Goal: Task Accomplishment & Management: Manage account settings

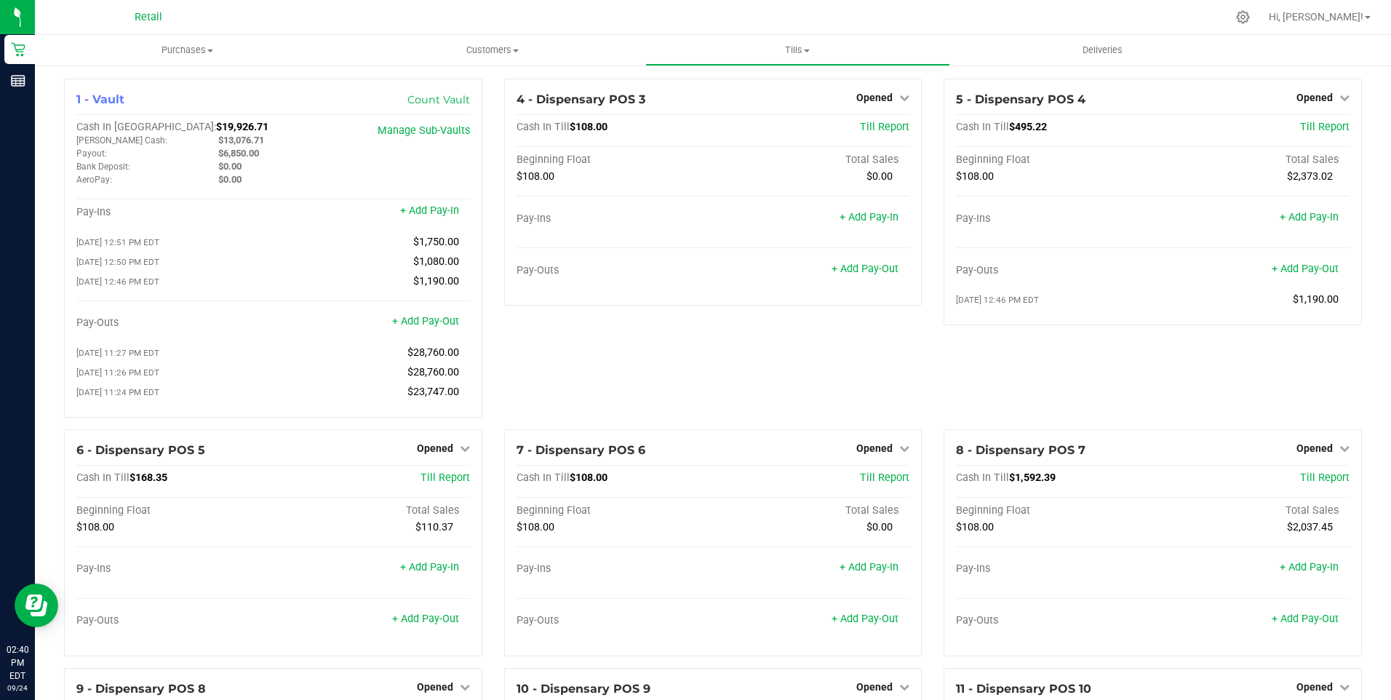
scroll to position [1382, 0]
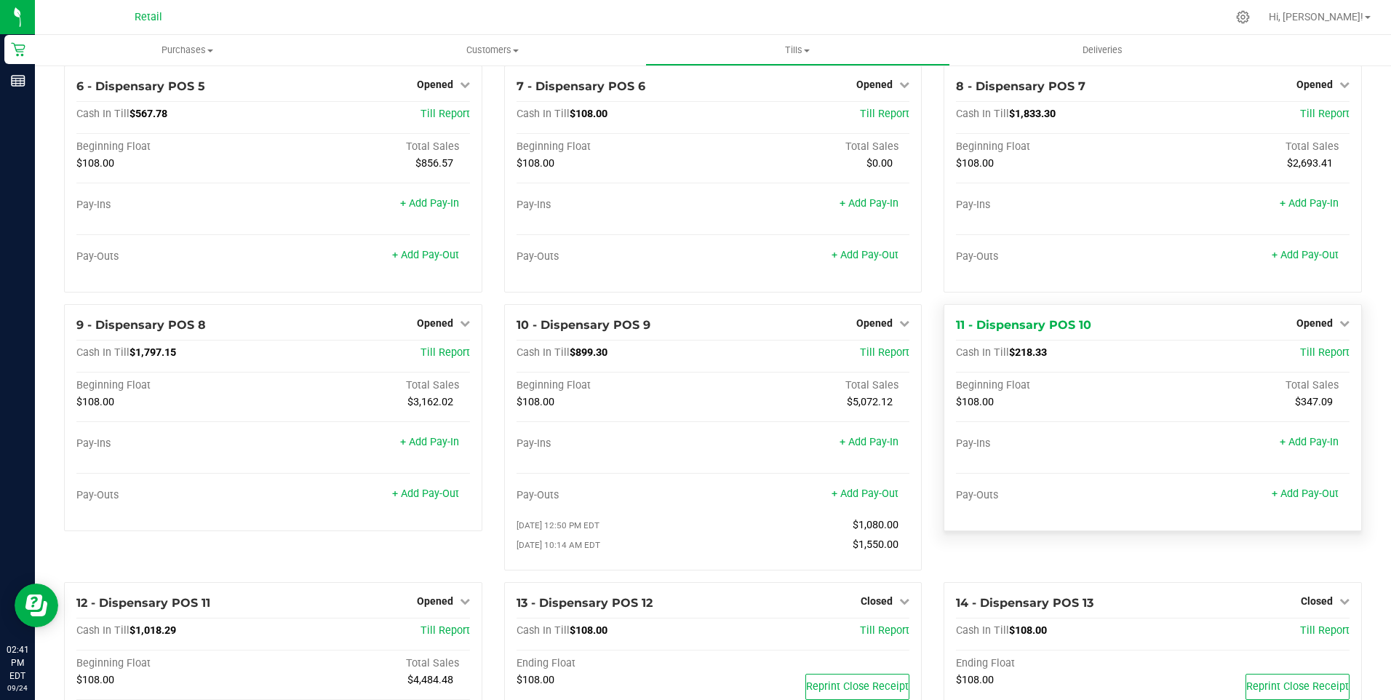
scroll to position [218, 0]
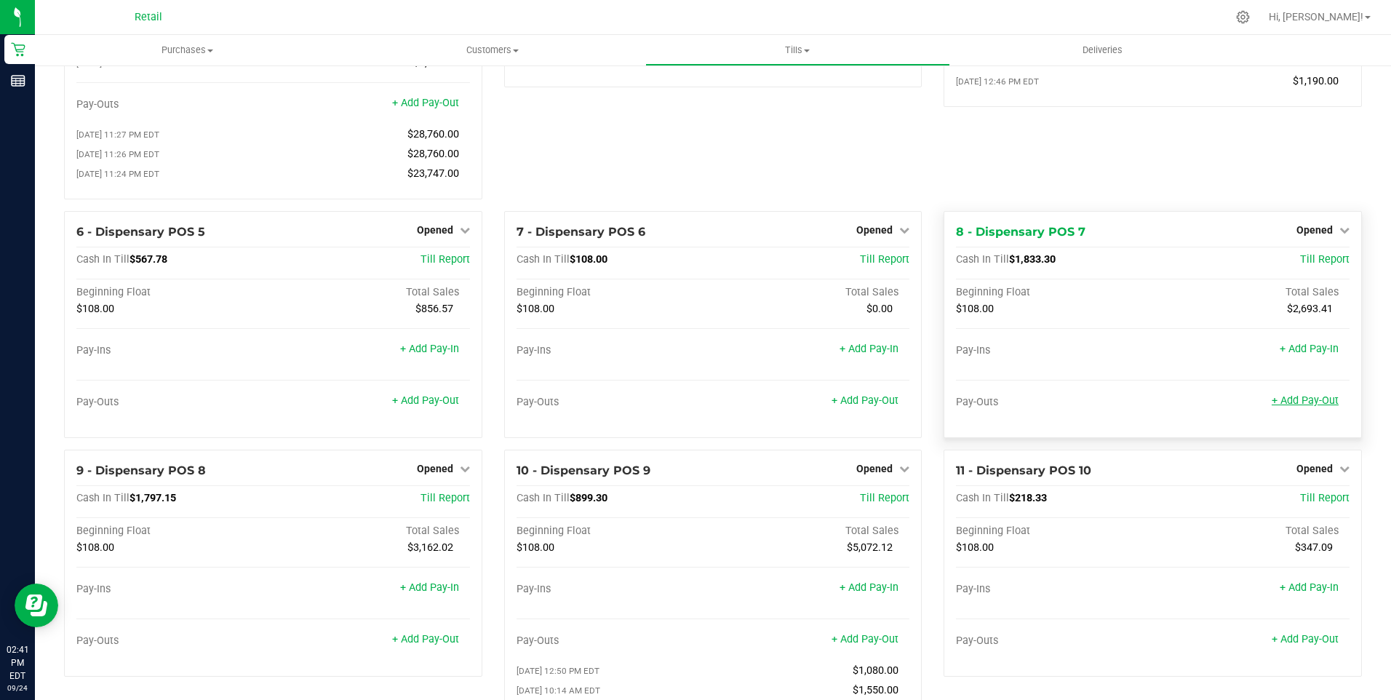
click at [1293, 405] on link "+ Add Pay-Out" at bounding box center [1304, 400] width 67 height 12
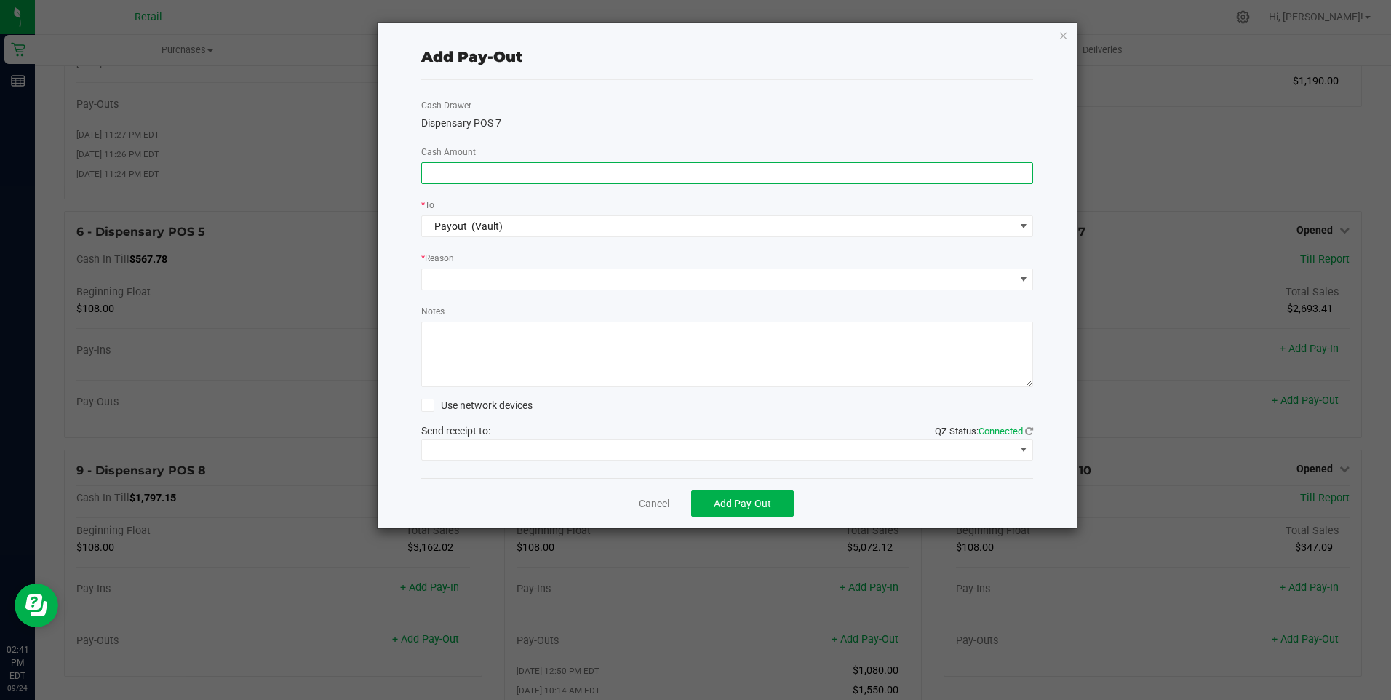
click at [520, 172] on input at bounding box center [727, 173] width 611 height 20
type input "$1,620.00"
click at [458, 281] on span at bounding box center [718, 279] width 593 height 20
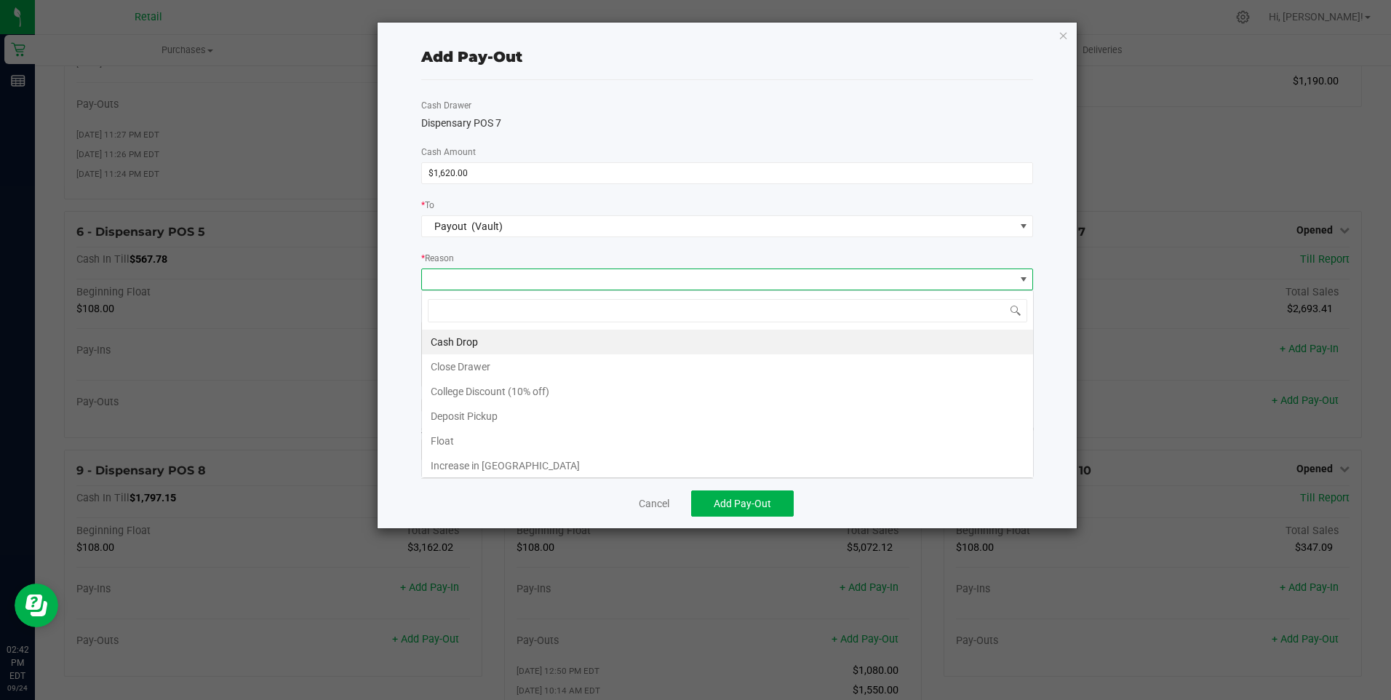
scroll to position [22, 612]
click at [465, 337] on li "Cash Drop" at bounding box center [727, 341] width 611 height 25
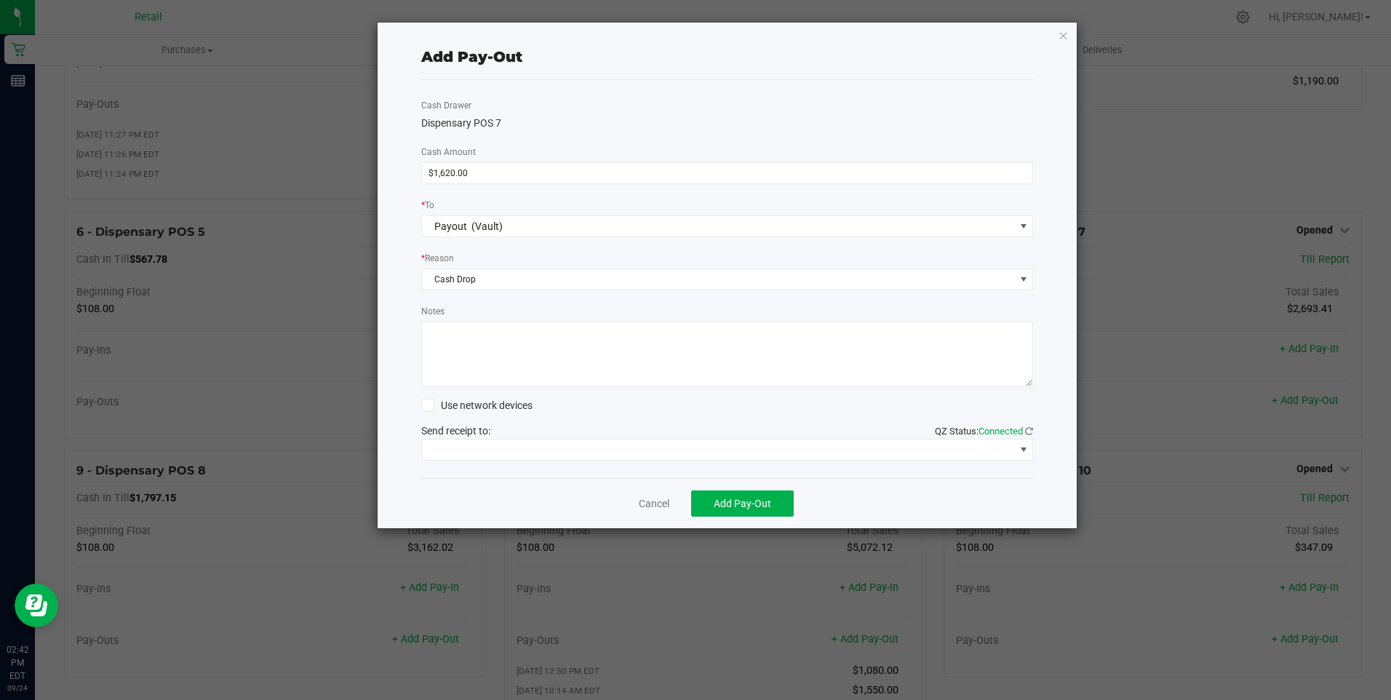
click at [465, 337] on textarea "Notes" at bounding box center [727, 353] width 612 height 65
type textarea "JG"
click at [1024, 447] on span at bounding box center [1024, 450] width 12 height 12
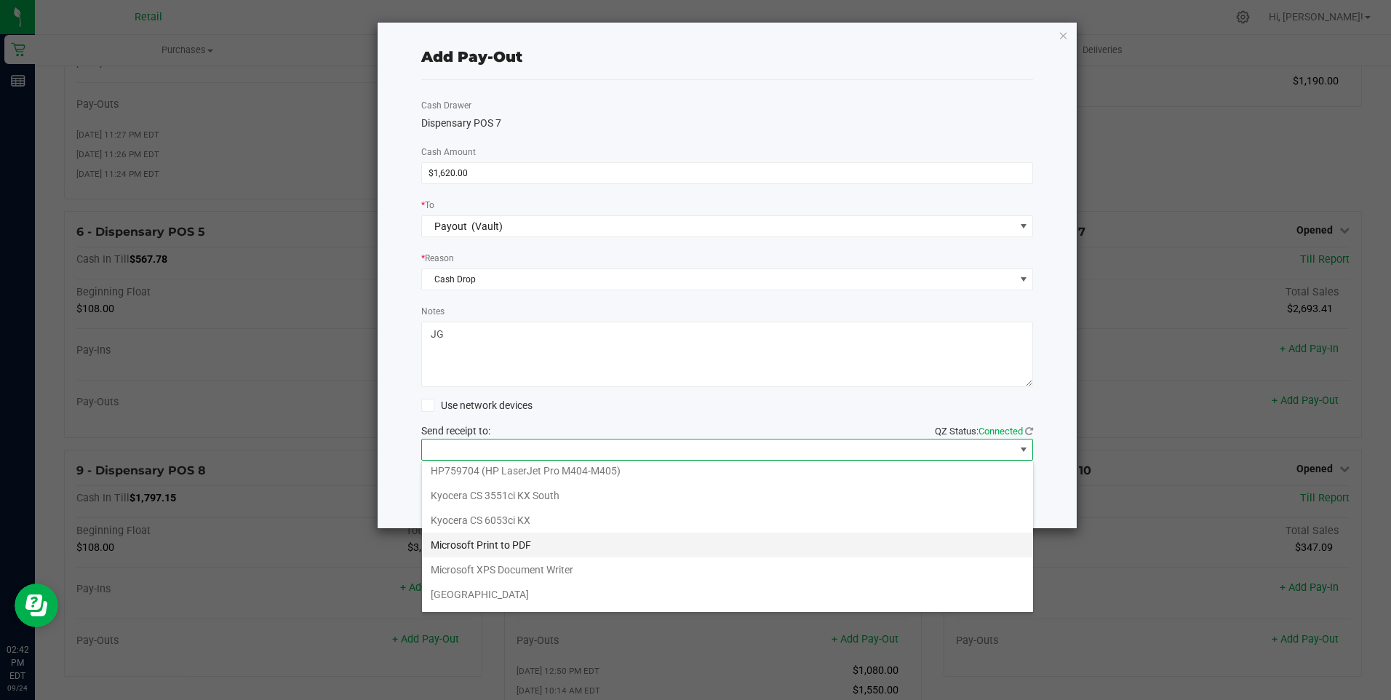
scroll to position [225, 0]
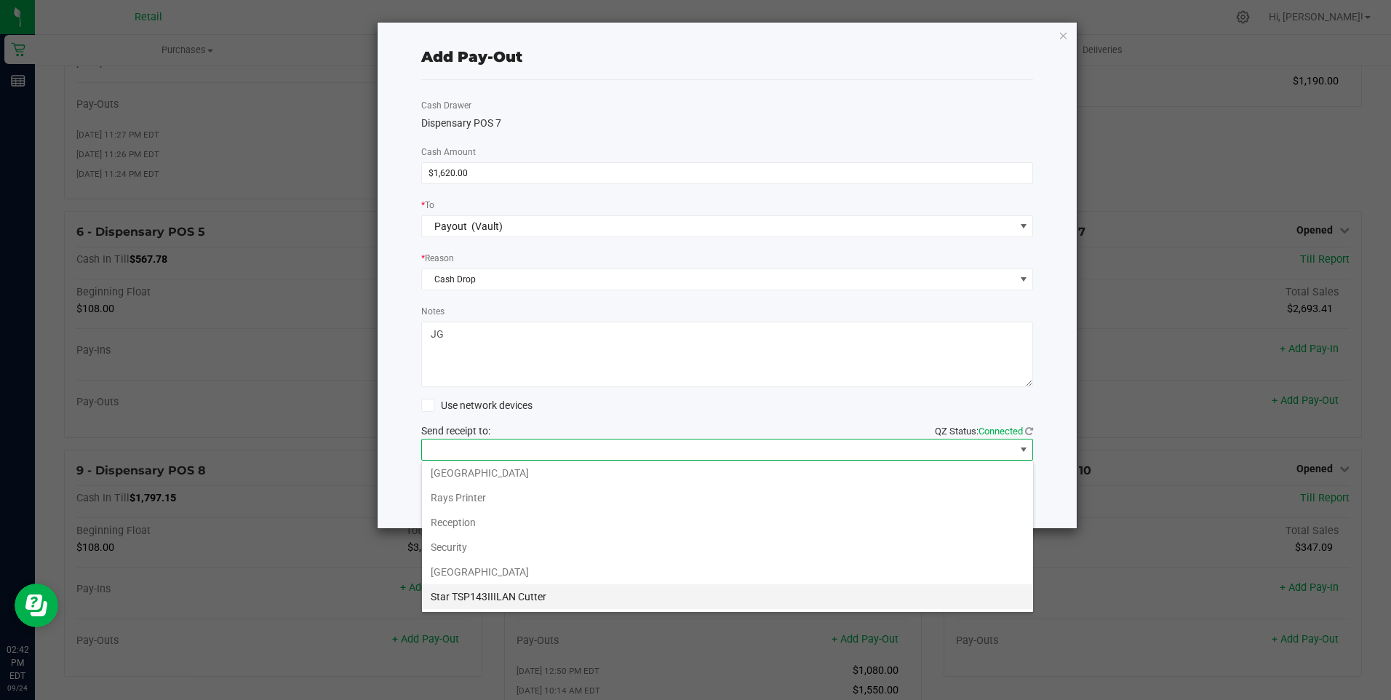
click at [529, 593] on Cutter "Star TSP143IIILAN Cutter" at bounding box center [727, 596] width 611 height 25
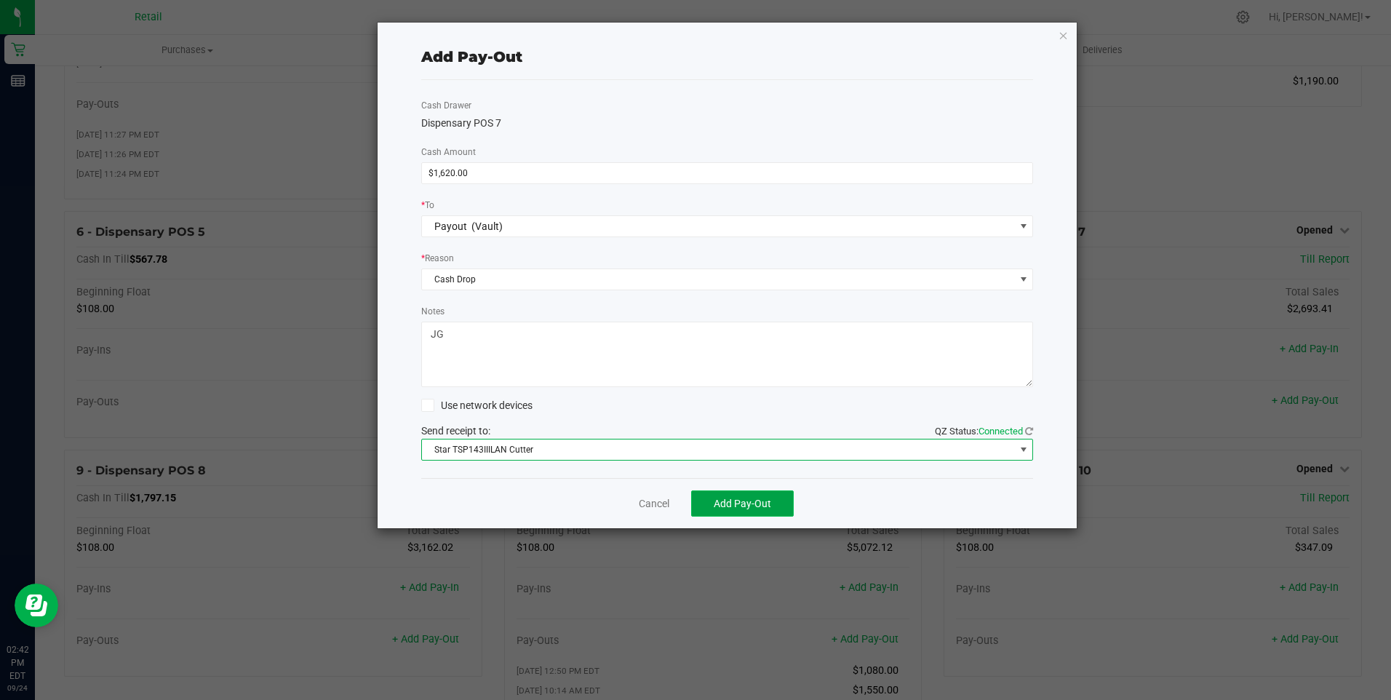
click at [743, 501] on span "Add Pay-Out" at bounding box center [742, 503] width 57 height 12
click at [653, 505] on link "Dismiss" at bounding box center [648, 503] width 35 height 15
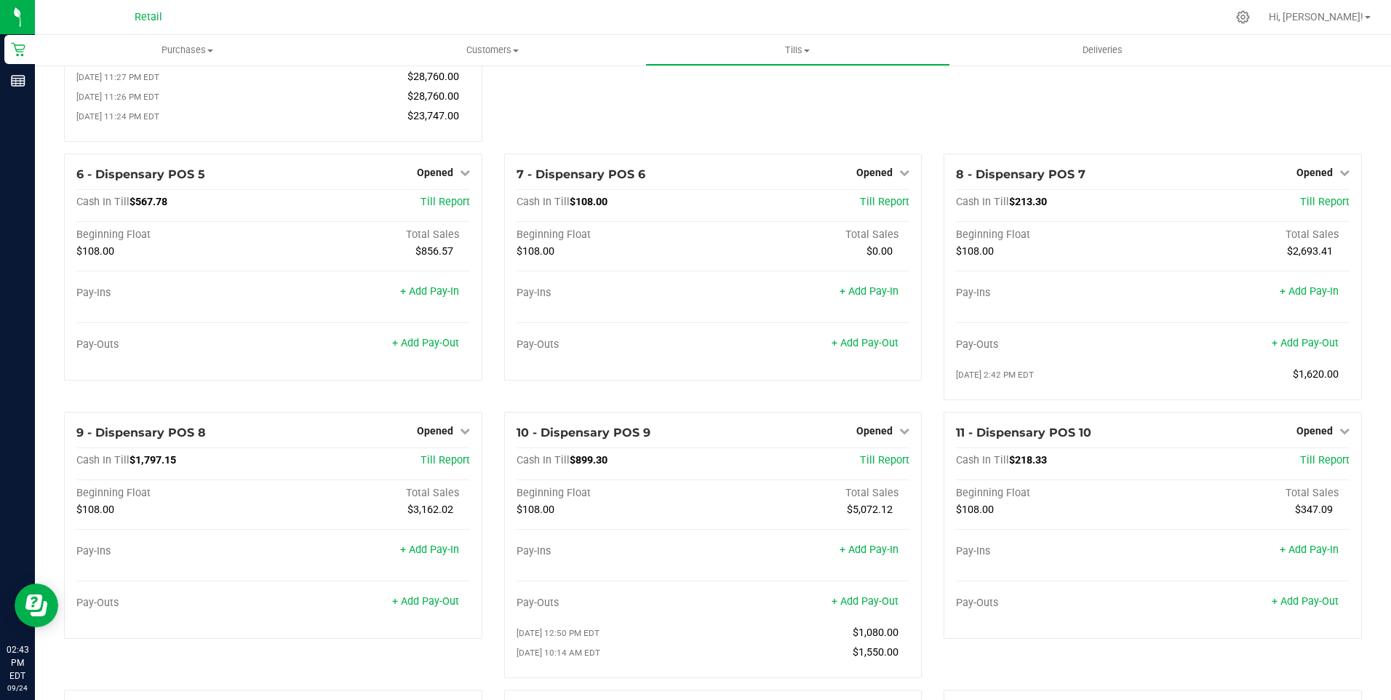
scroll to position [364, 0]
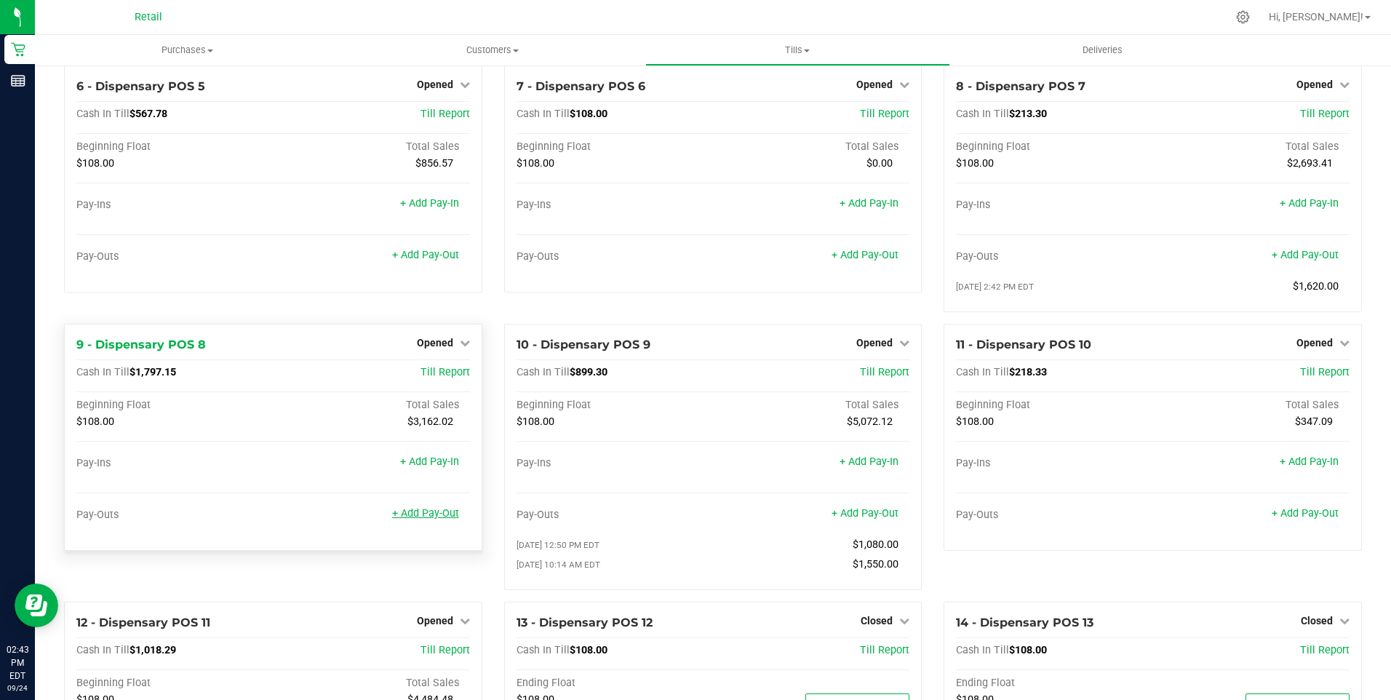
click at [428, 519] on link "+ Add Pay-Out" at bounding box center [425, 513] width 67 height 12
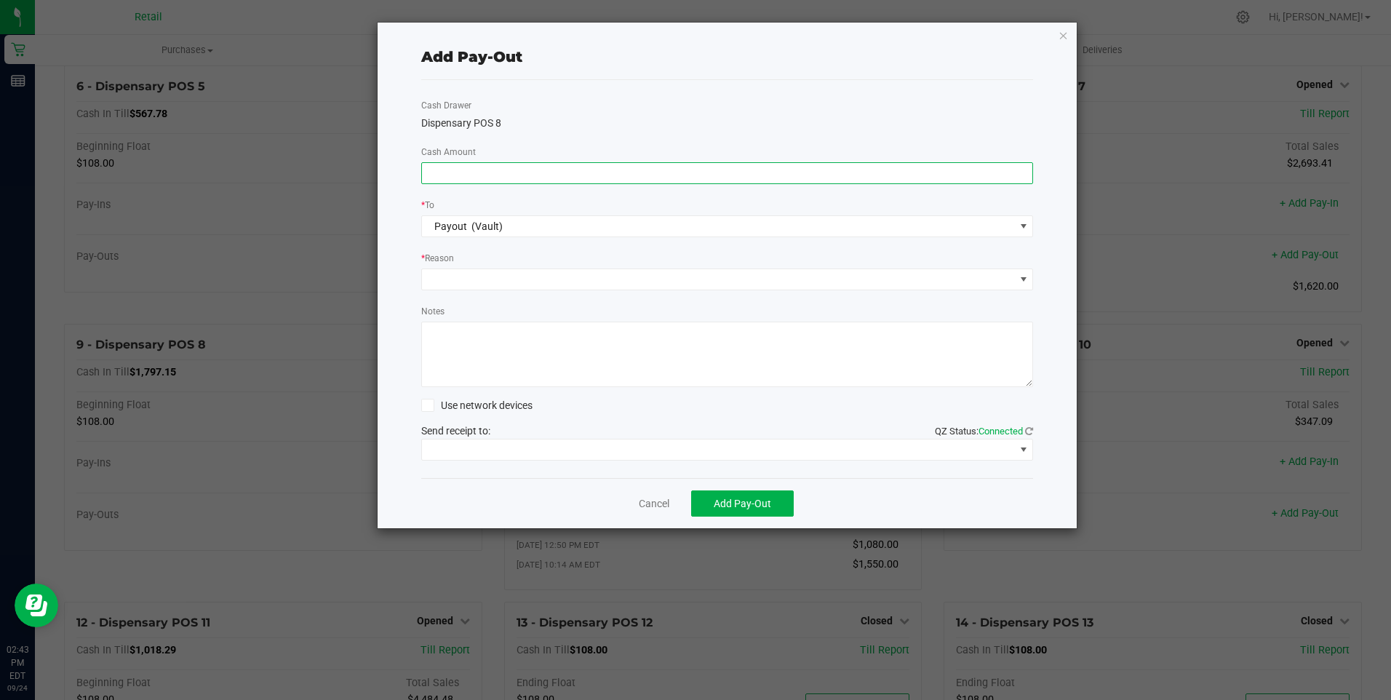
click at [448, 175] on input at bounding box center [727, 173] width 611 height 20
type input "$1,430.00"
click at [452, 278] on span at bounding box center [718, 279] width 593 height 20
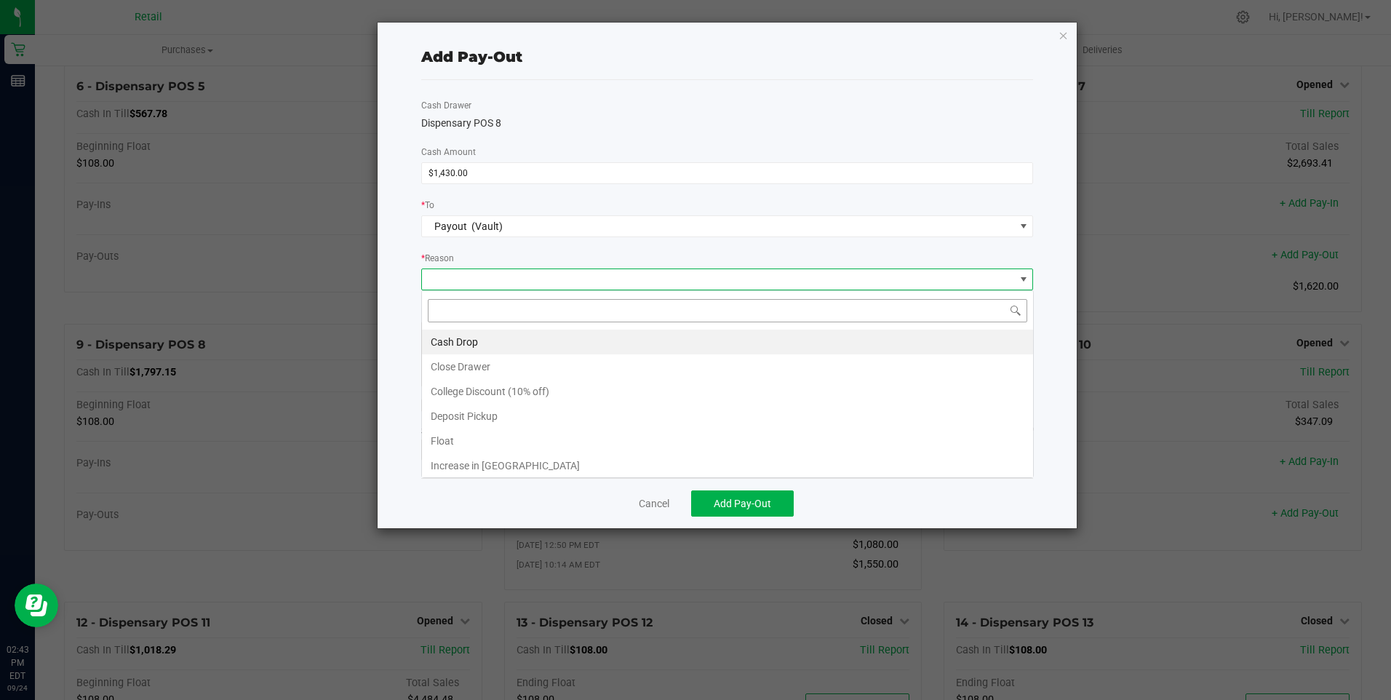
scroll to position [22, 612]
click at [476, 344] on li "Cash Drop" at bounding box center [727, 341] width 611 height 25
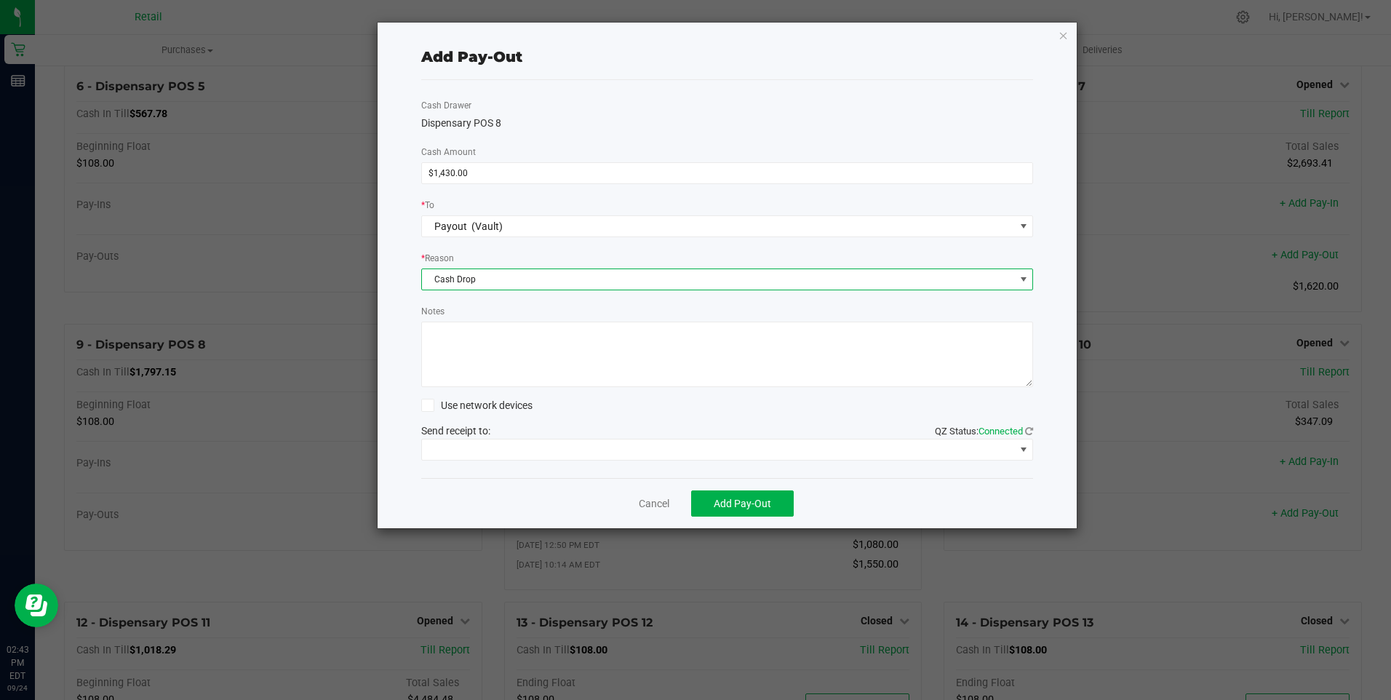
click at [476, 344] on textarea "Notes" at bounding box center [727, 353] width 612 height 65
type textarea "JG"
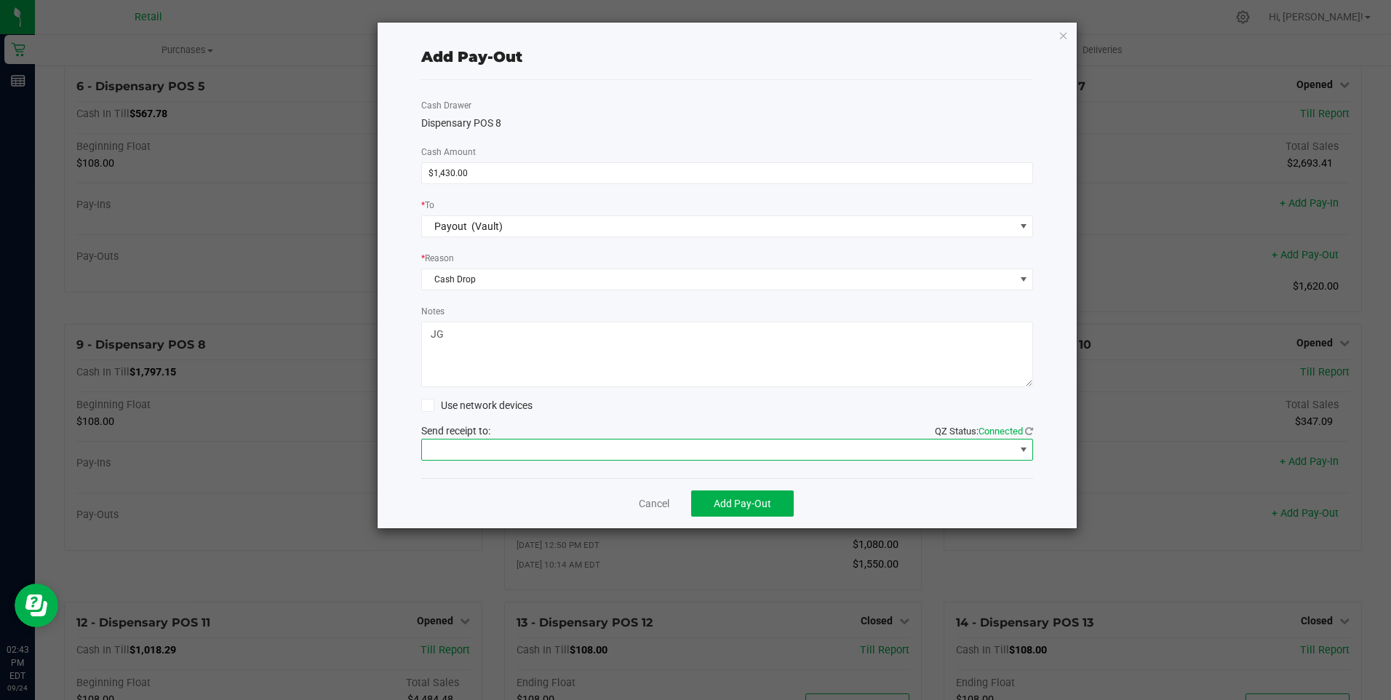
click at [1023, 447] on span at bounding box center [1024, 450] width 12 height 12
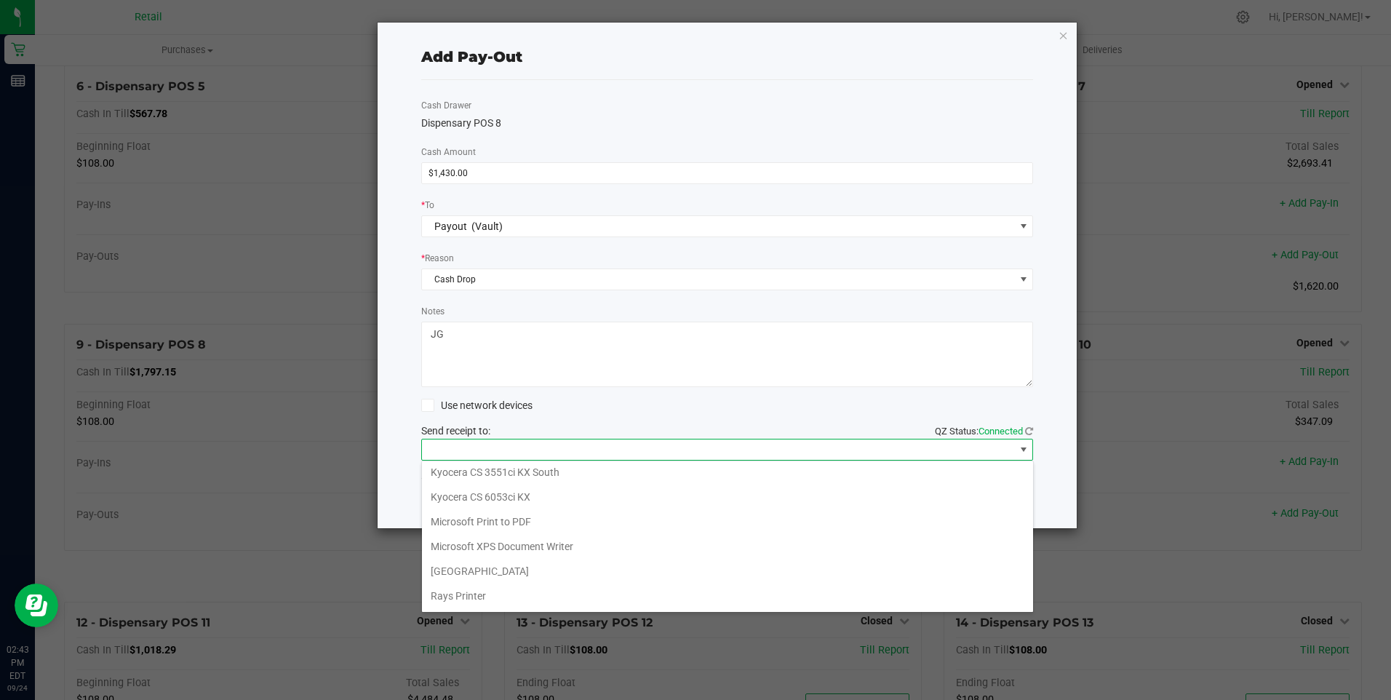
scroll to position [225, 0]
drag, startPoint x: 504, startPoint y: 591, endPoint x: 527, endPoint y: 576, distance: 27.8
click at [504, 590] on Cutter "Star TSP143IIILAN Cutter" at bounding box center [727, 596] width 611 height 25
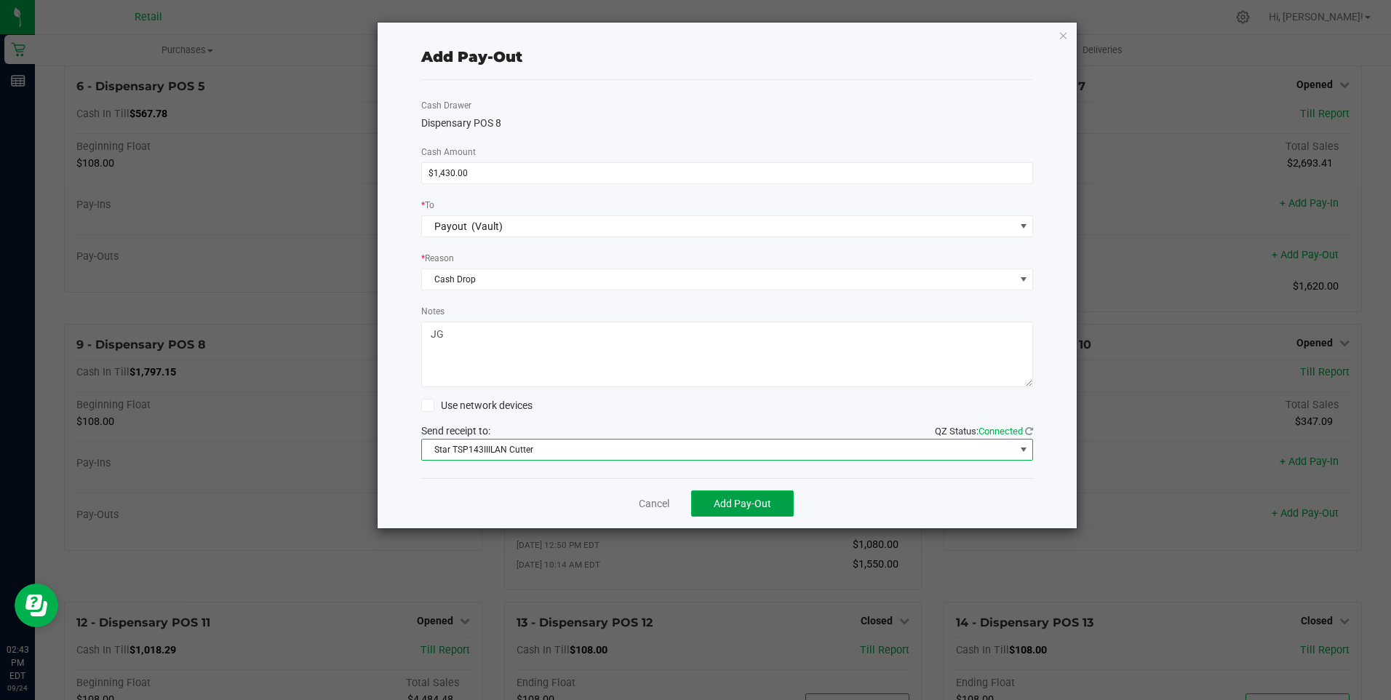
click at [749, 500] on span "Add Pay-Out" at bounding box center [742, 503] width 57 height 12
click at [650, 500] on link "Dismiss" at bounding box center [648, 503] width 35 height 15
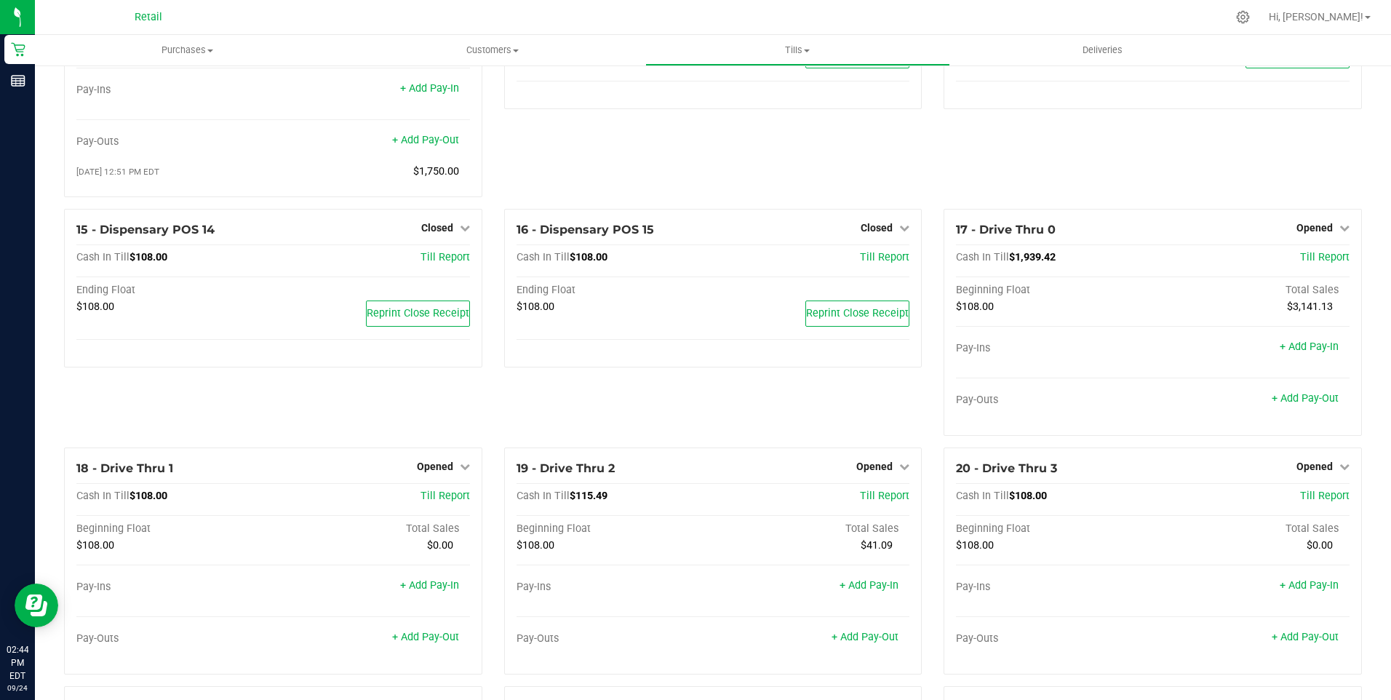
scroll to position [1018, 0]
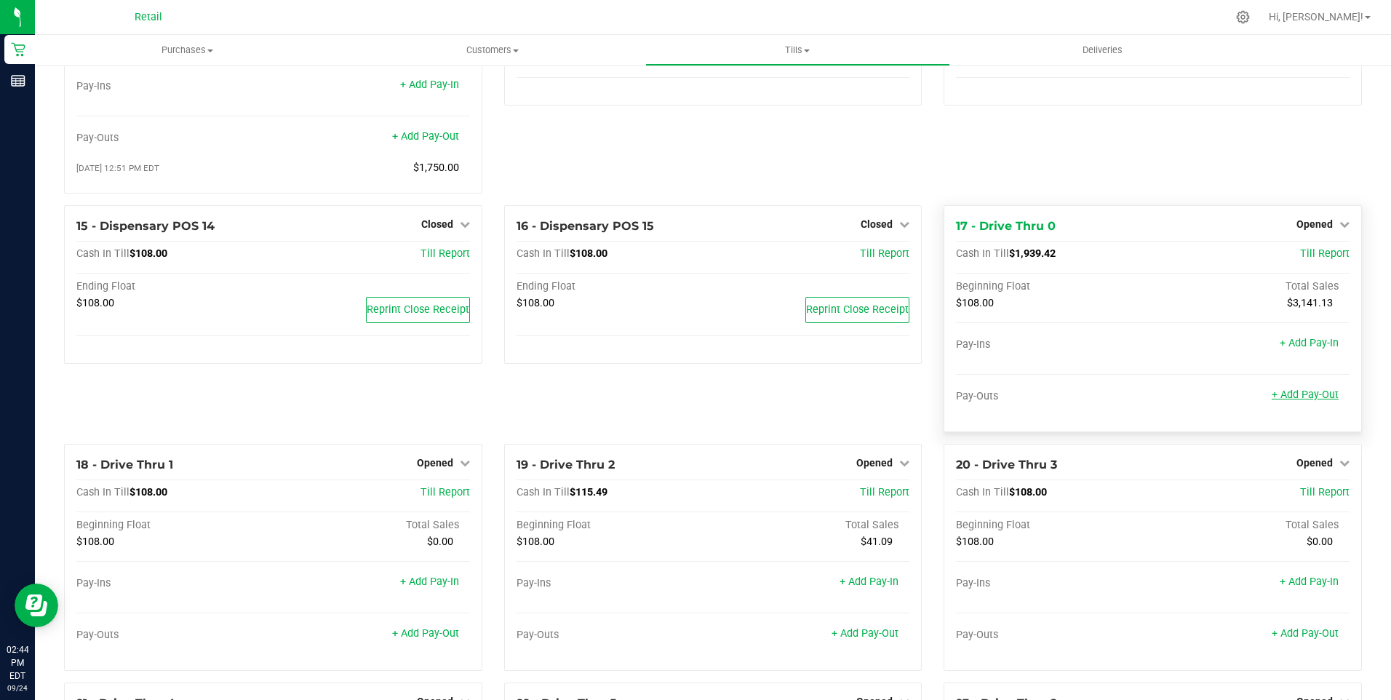
click at [1303, 399] on link "+ Add Pay-Out" at bounding box center [1304, 394] width 67 height 12
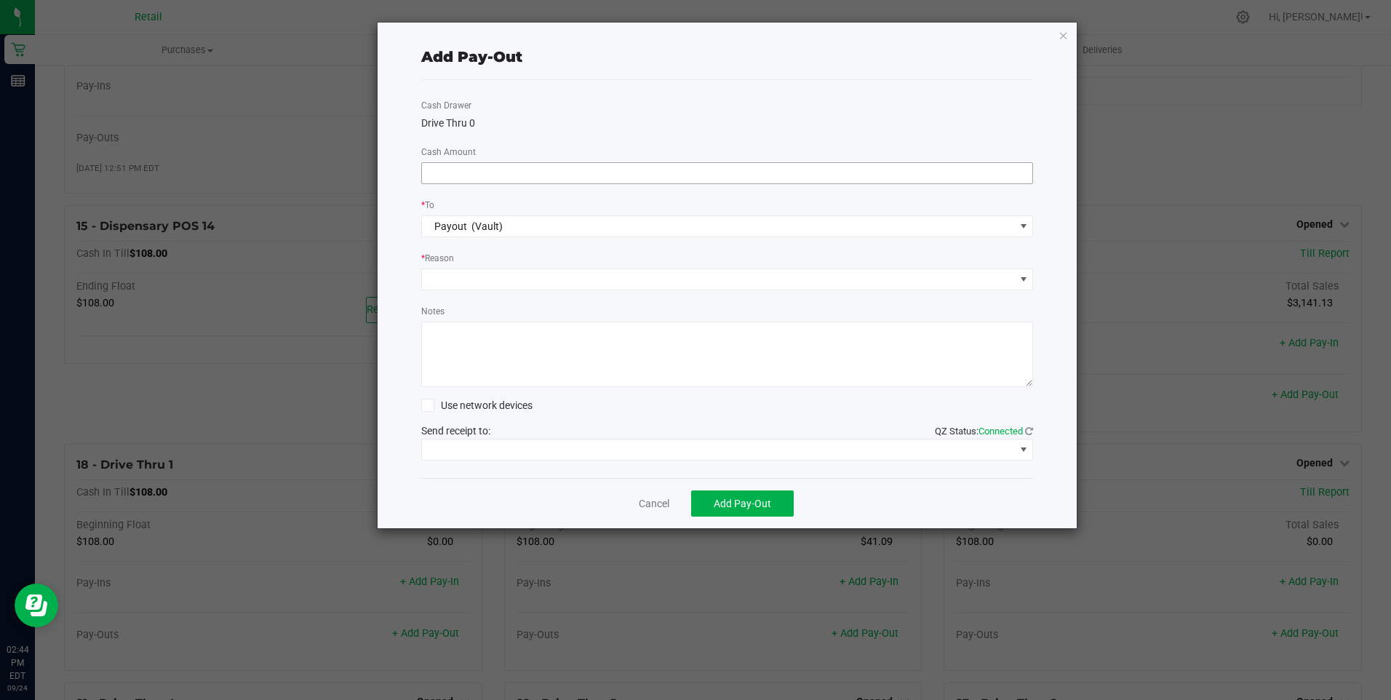
click at [488, 169] on input at bounding box center [727, 173] width 611 height 20
type input "$1,530.00"
click at [1026, 277] on span at bounding box center [1024, 279] width 12 height 12
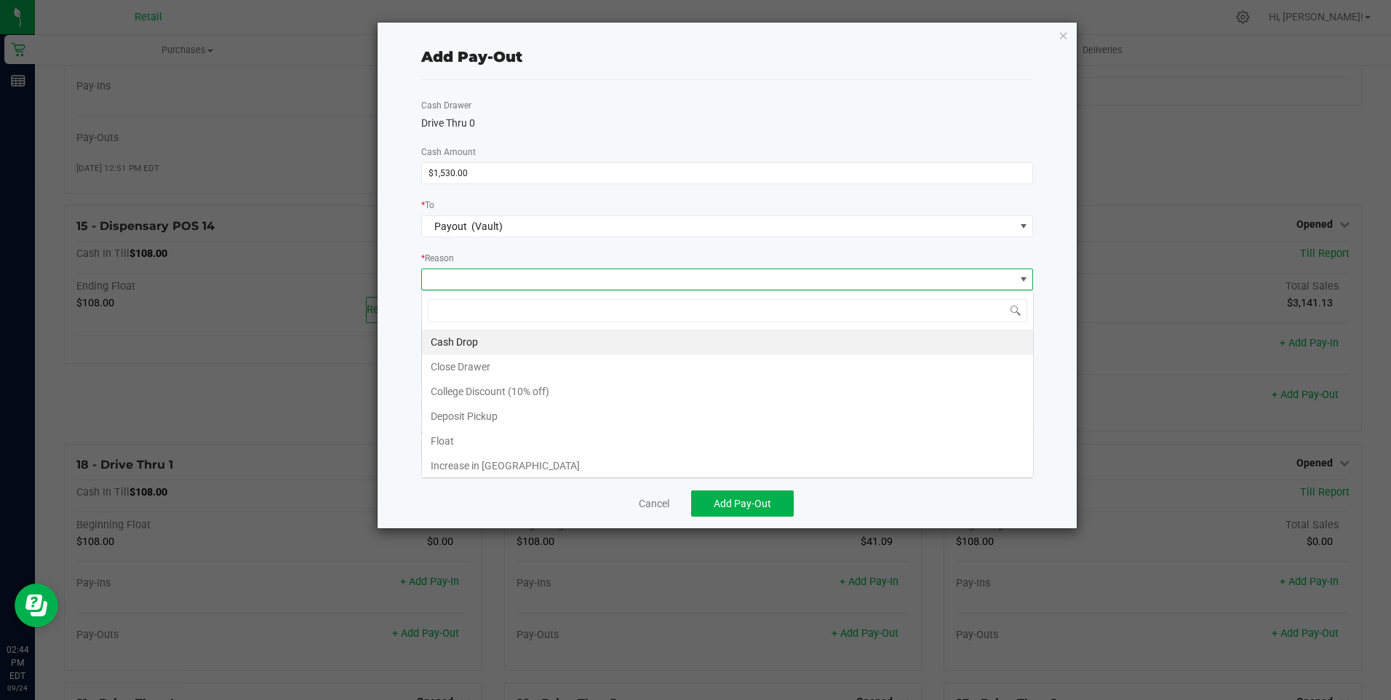
scroll to position [22, 612]
click at [476, 338] on li "Cash Drop" at bounding box center [727, 341] width 611 height 25
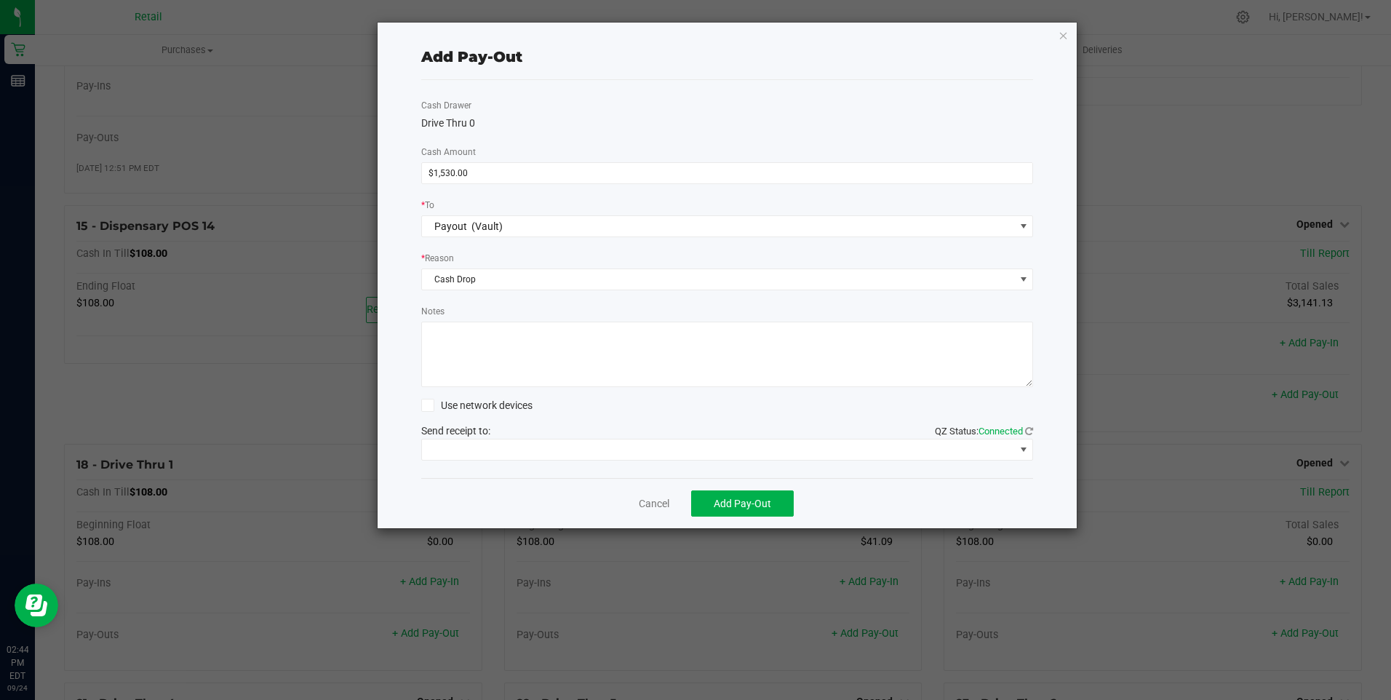
click at [475, 338] on textarea "Notes" at bounding box center [727, 353] width 612 height 65
type textarea "JG"
click at [1019, 449] on span at bounding box center [1024, 450] width 12 height 12
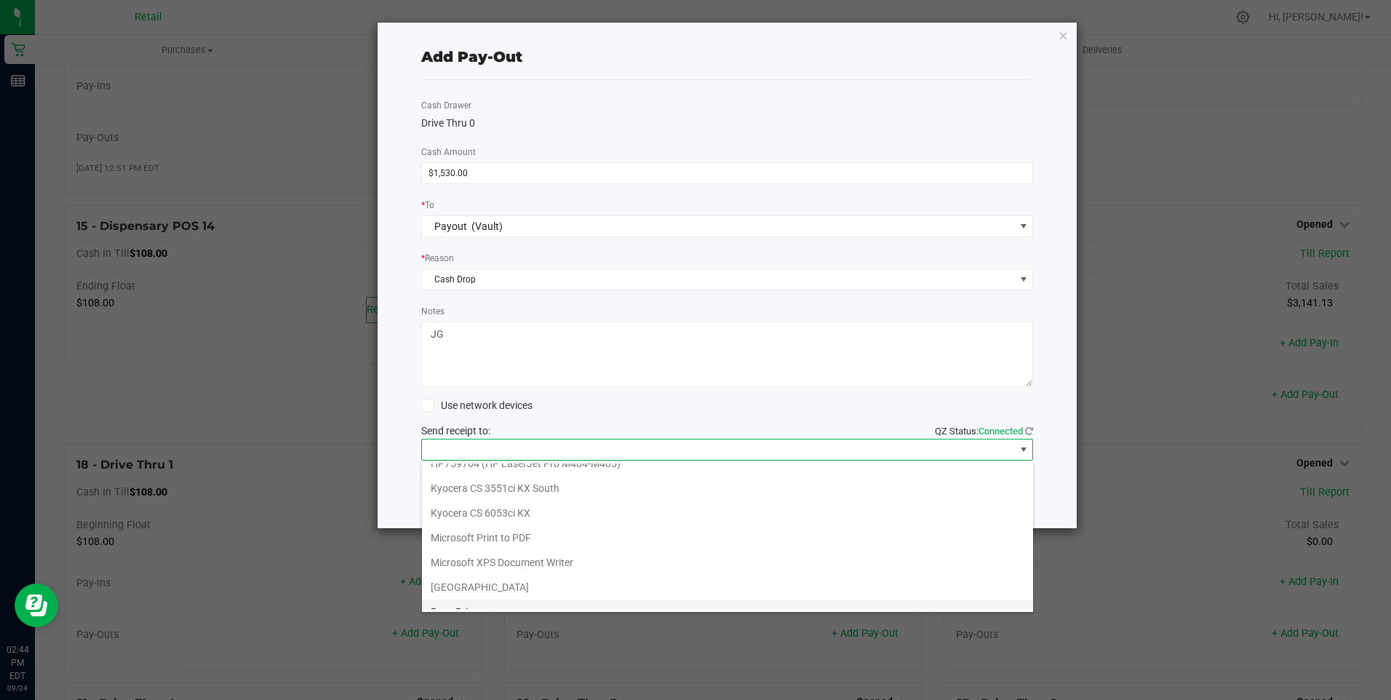
scroll to position [225, 0]
click at [604, 600] on Cutter "Star TSP143IIILAN Cutter" at bounding box center [727, 596] width 611 height 25
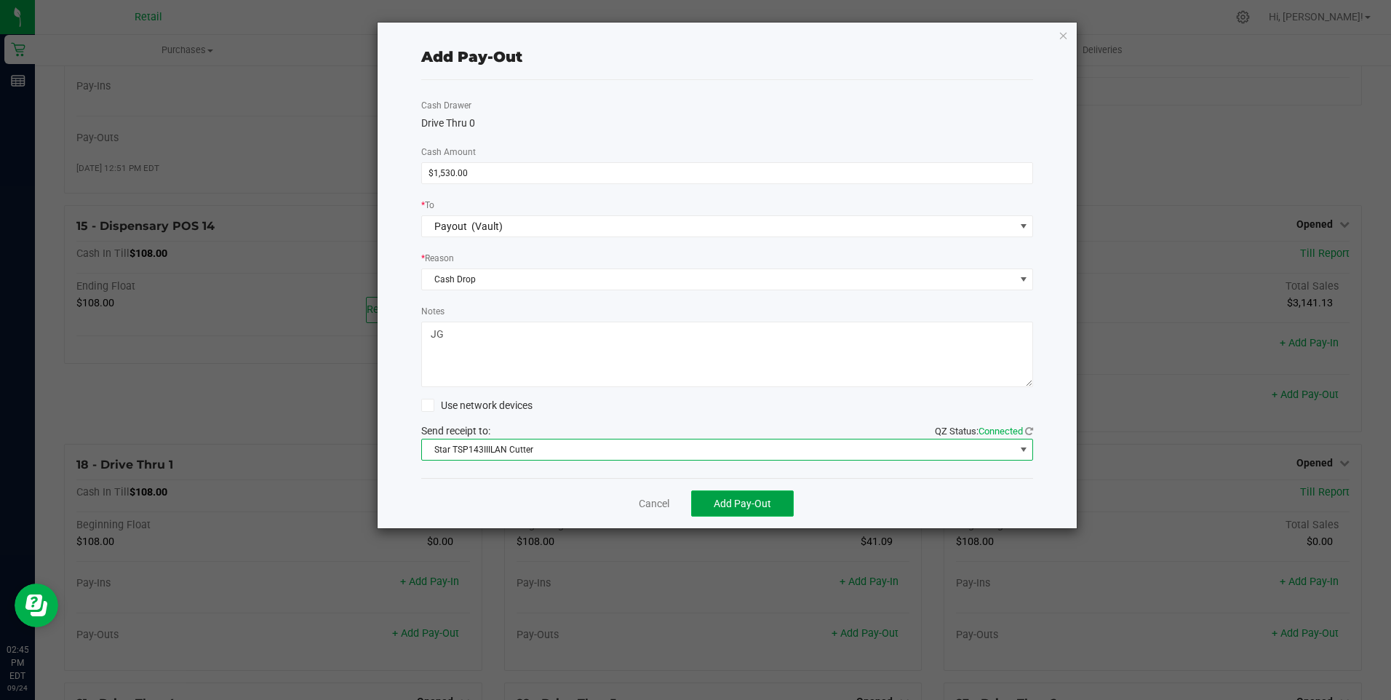
click at [747, 502] on span "Add Pay-Out" at bounding box center [742, 503] width 57 height 12
click at [639, 502] on link "Dismiss" at bounding box center [648, 503] width 35 height 15
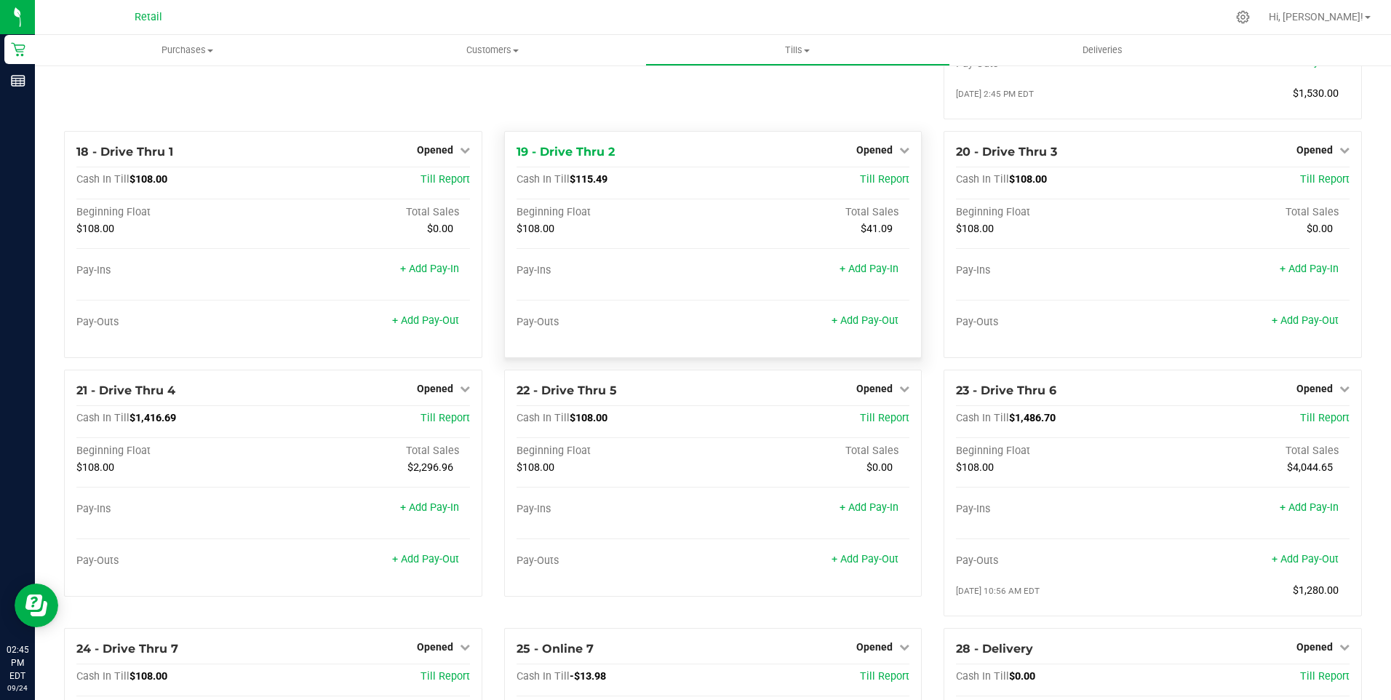
scroll to position [1382, 0]
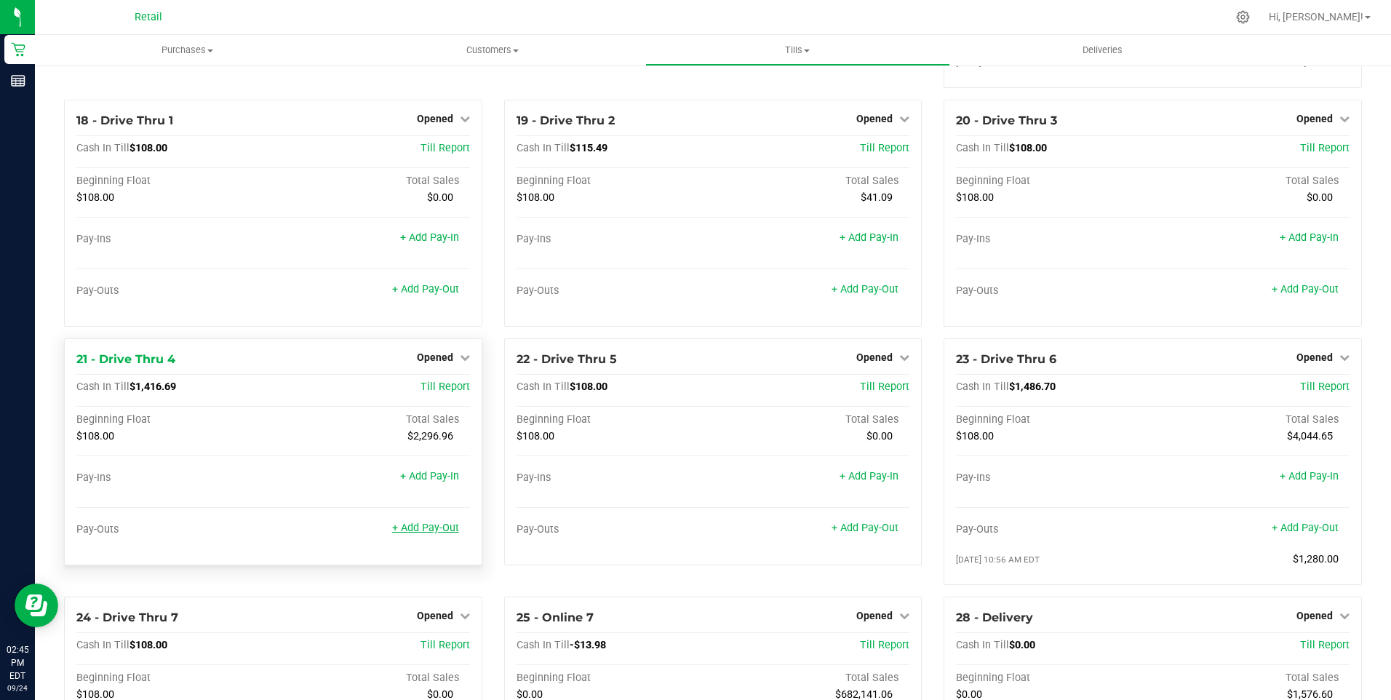
click at [434, 534] on link "+ Add Pay-Out" at bounding box center [425, 527] width 67 height 12
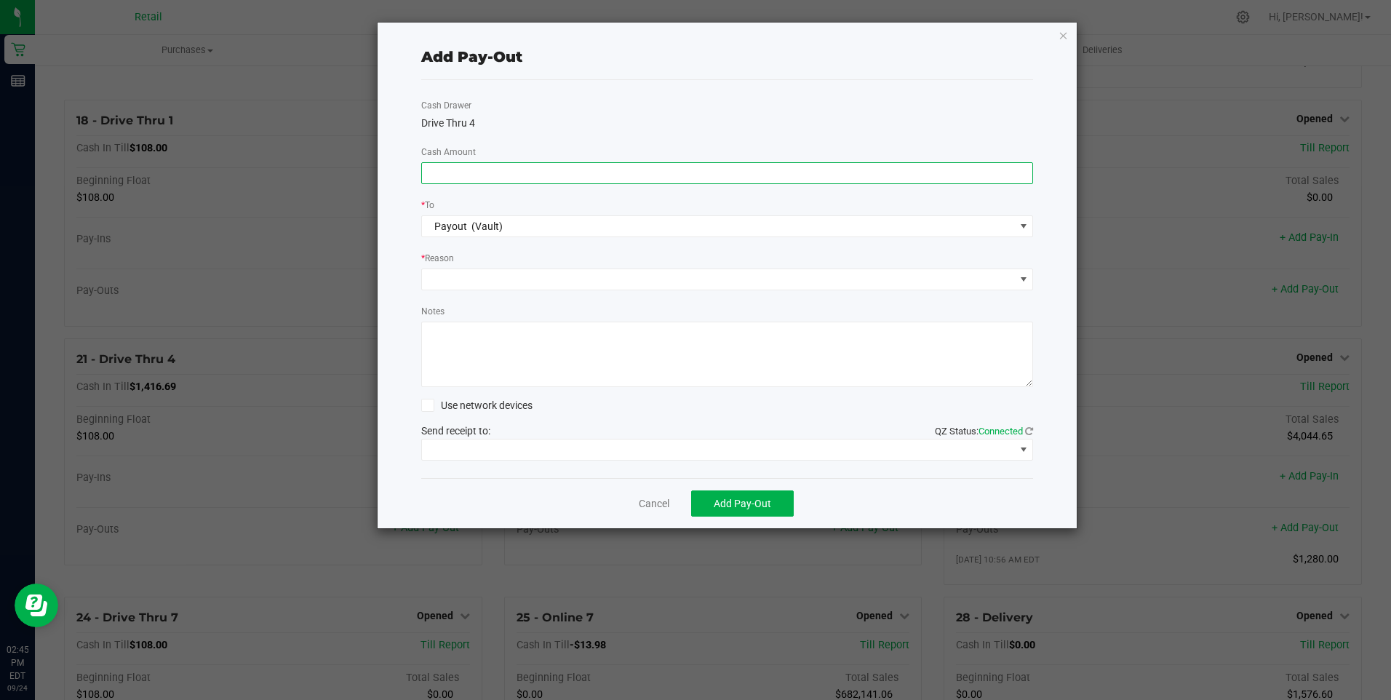
drag, startPoint x: 507, startPoint y: 169, endPoint x: 517, endPoint y: 167, distance: 10.6
click at [510, 169] on input at bounding box center [727, 173] width 611 height 20
type input "$1,120.00"
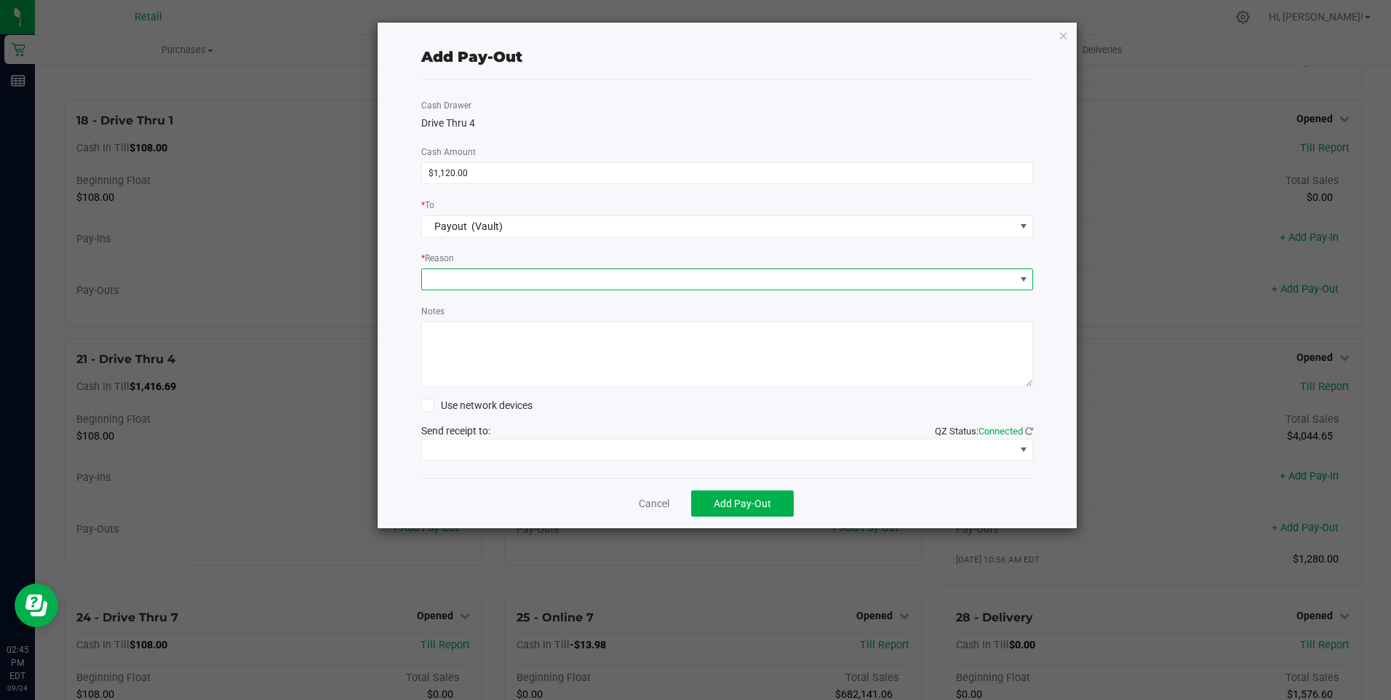
click at [487, 279] on span at bounding box center [718, 279] width 593 height 20
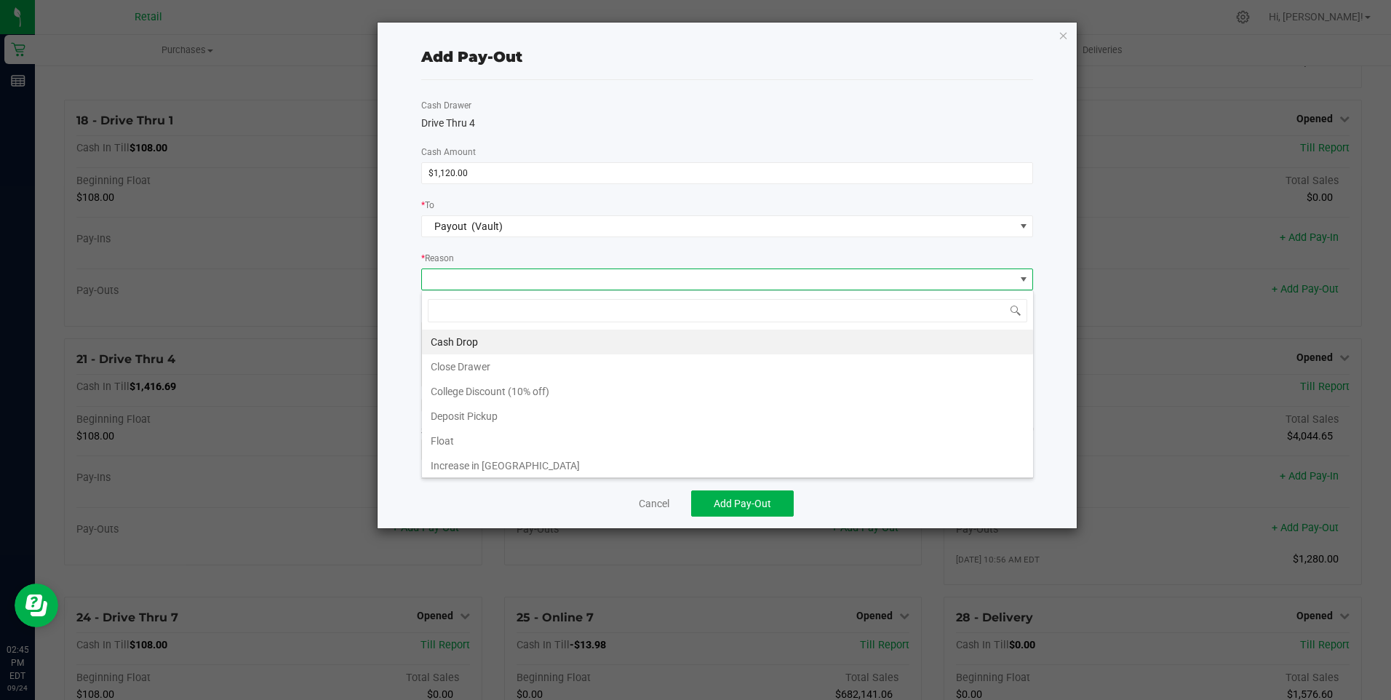
scroll to position [22, 612]
click at [484, 337] on li "Cash Drop" at bounding box center [727, 341] width 611 height 25
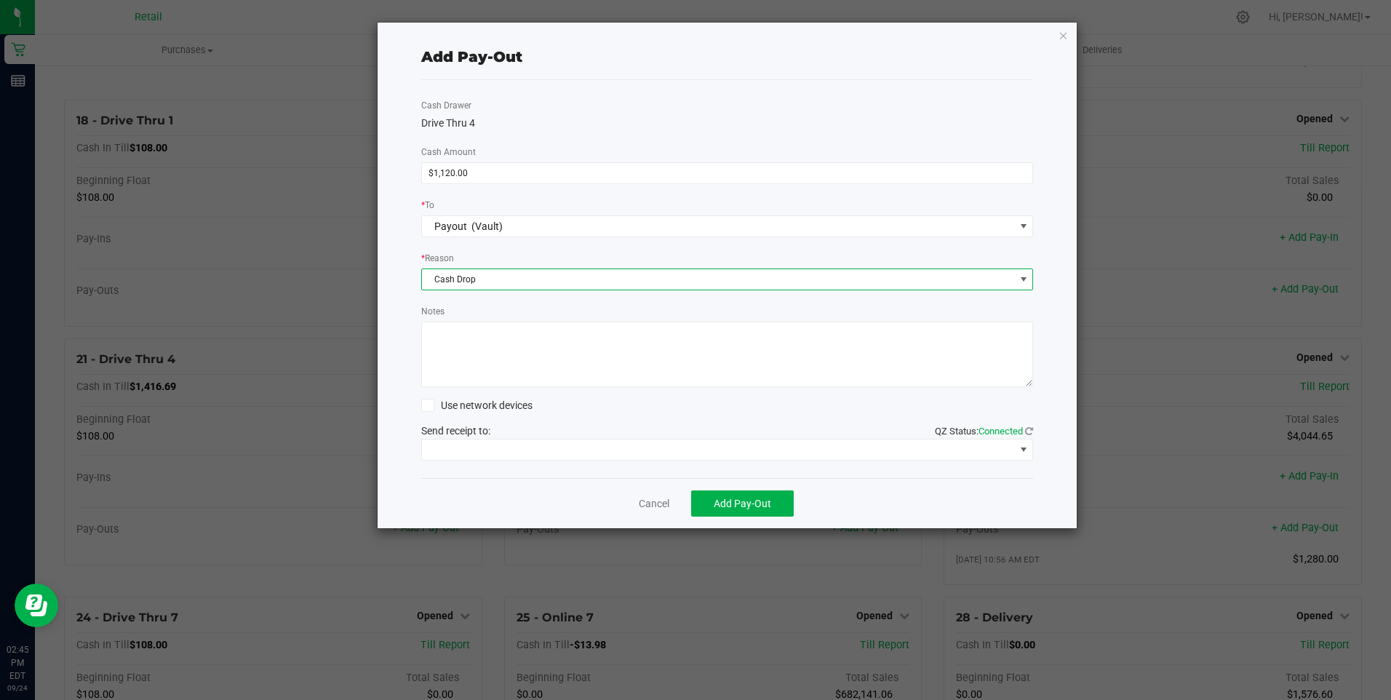
click at [452, 343] on textarea "Notes" at bounding box center [727, 353] width 612 height 65
type textarea "JG"
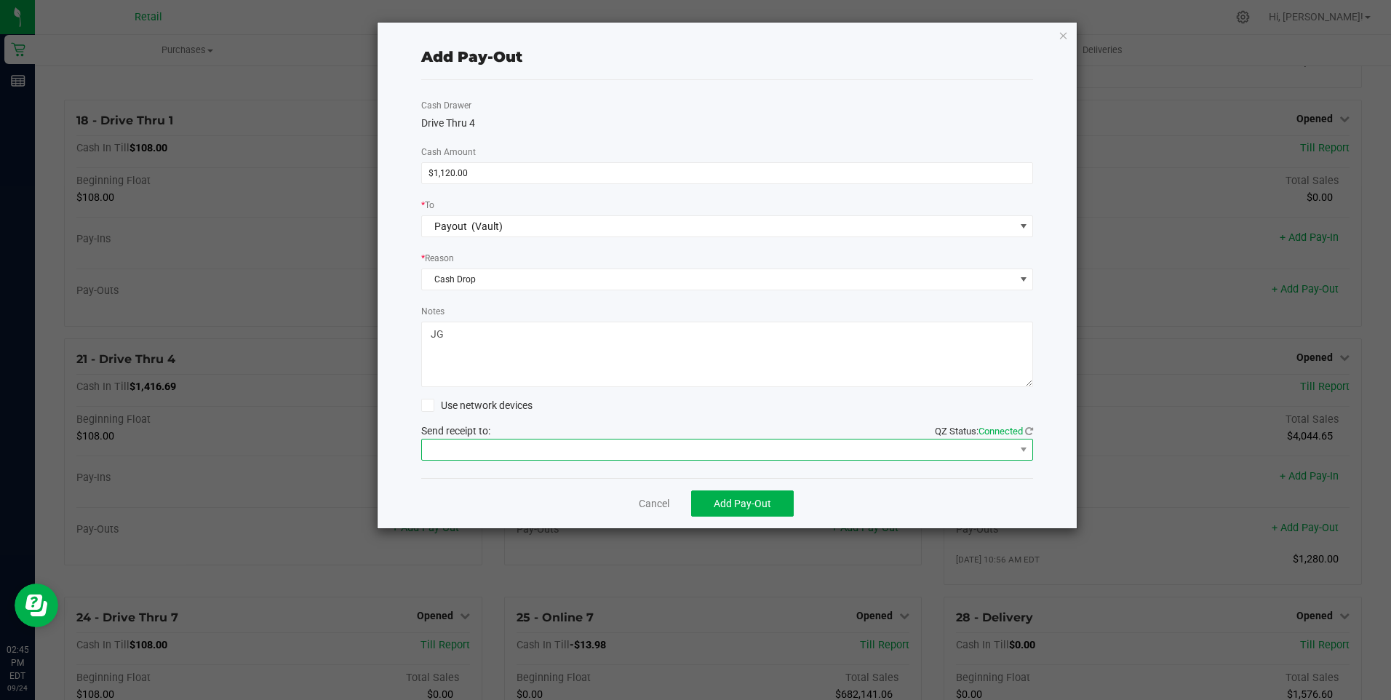
click at [457, 450] on span at bounding box center [718, 449] width 593 height 20
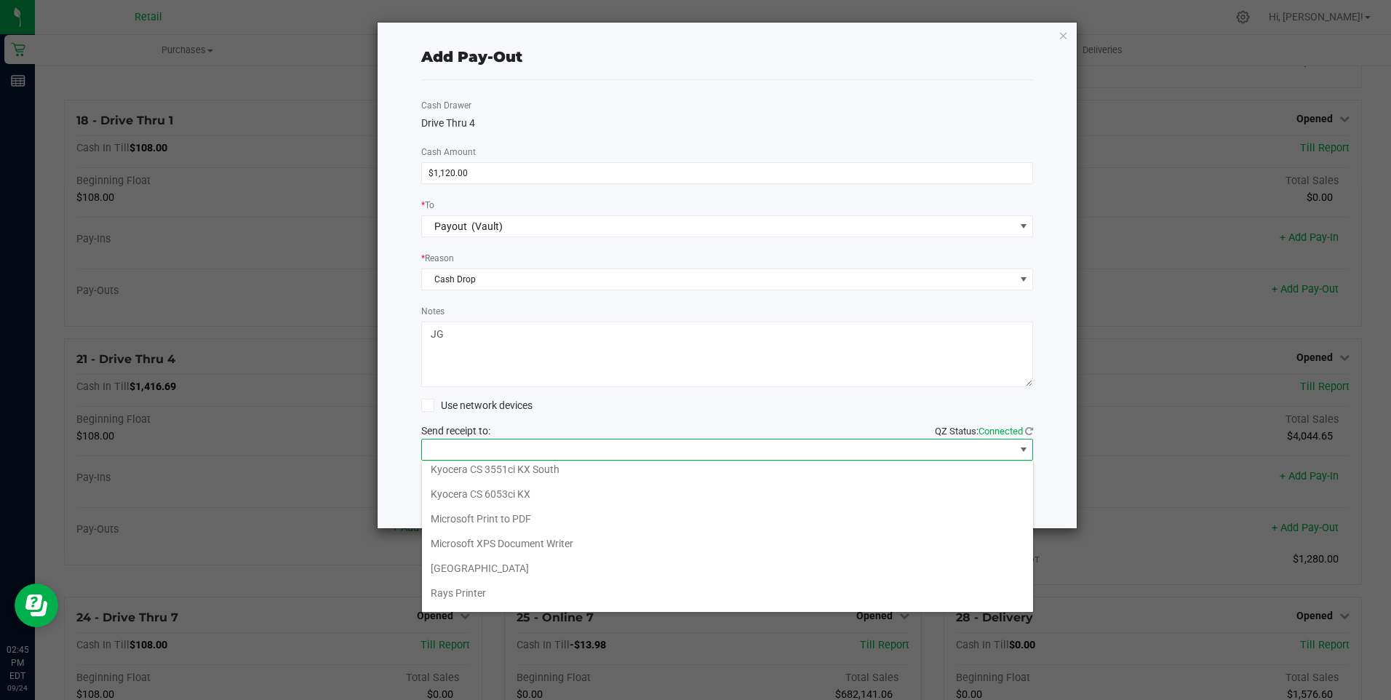
scroll to position [225, 0]
click at [538, 594] on Cutter "Star TSP143IIILAN Cutter" at bounding box center [727, 596] width 611 height 25
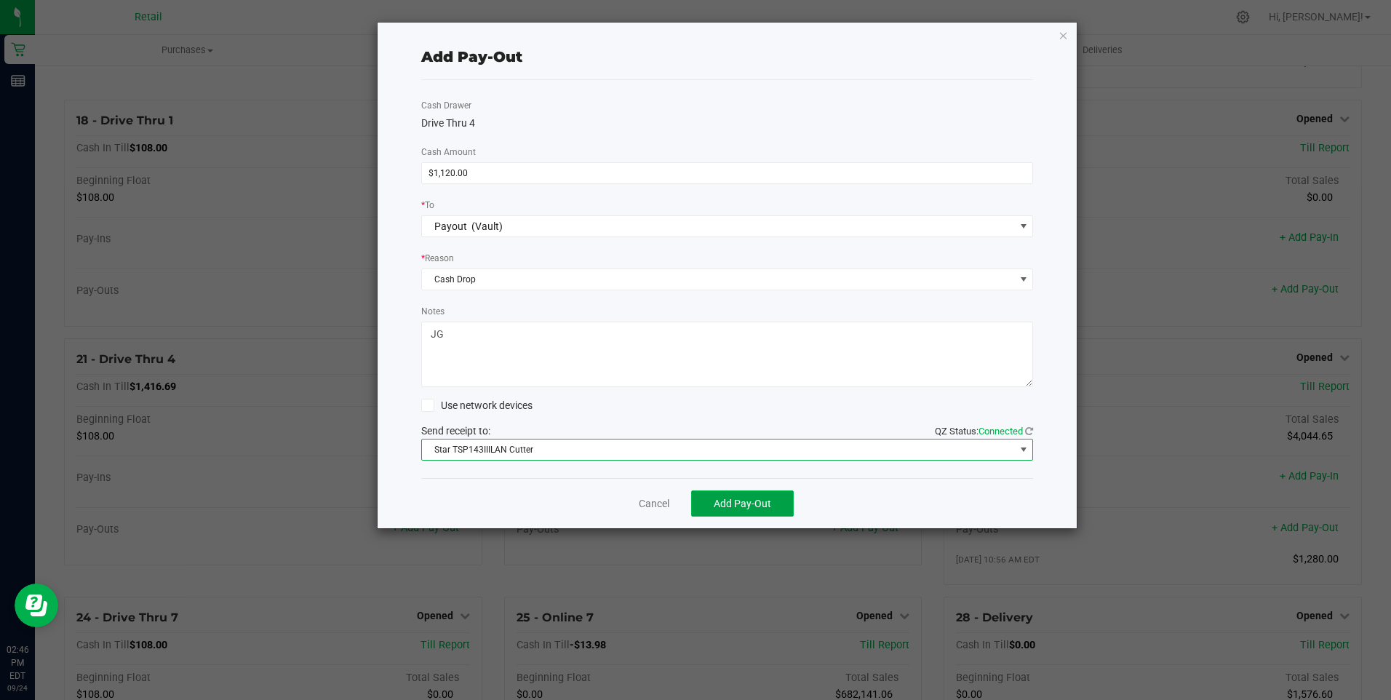
click at [736, 500] on span "Add Pay-Out" at bounding box center [742, 503] width 57 height 12
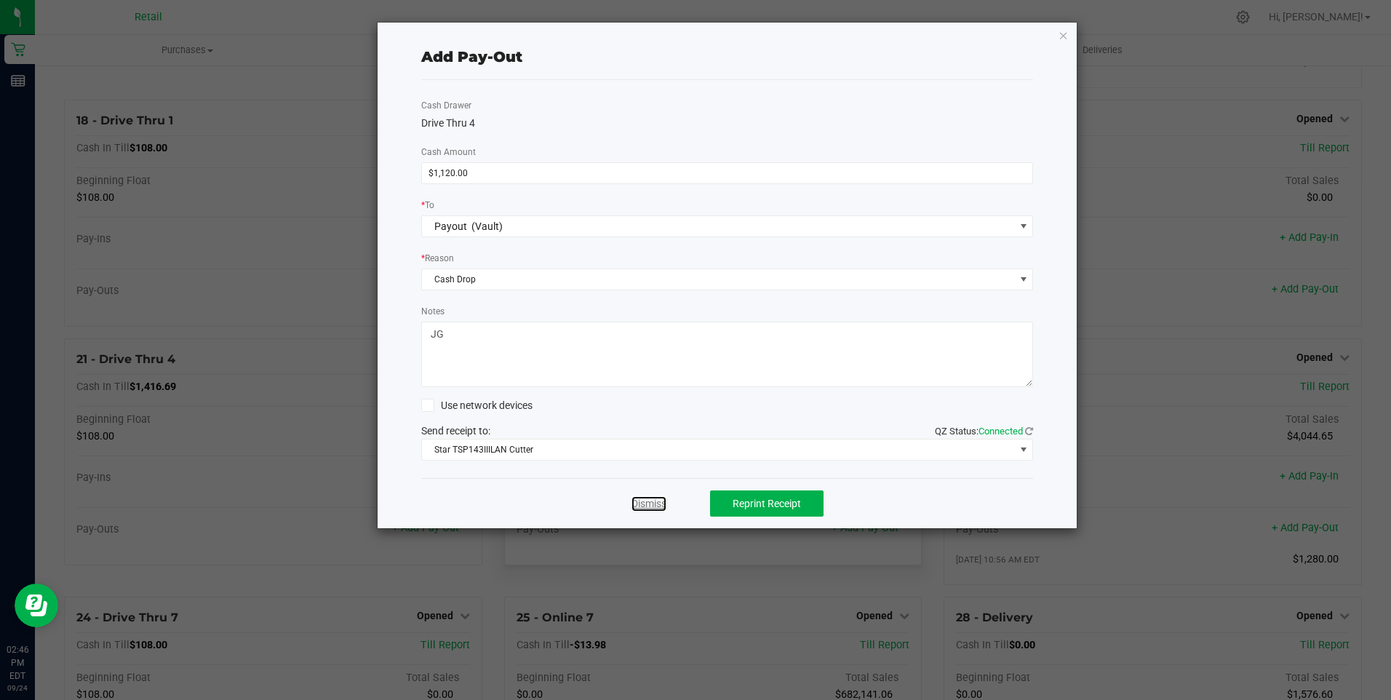
drag, startPoint x: 635, startPoint y: 503, endPoint x: 642, endPoint y: 503, distance: 7.3
click at [635, 503] on link "Dismiss" at bounding box center [648, 503] width 35 height 15
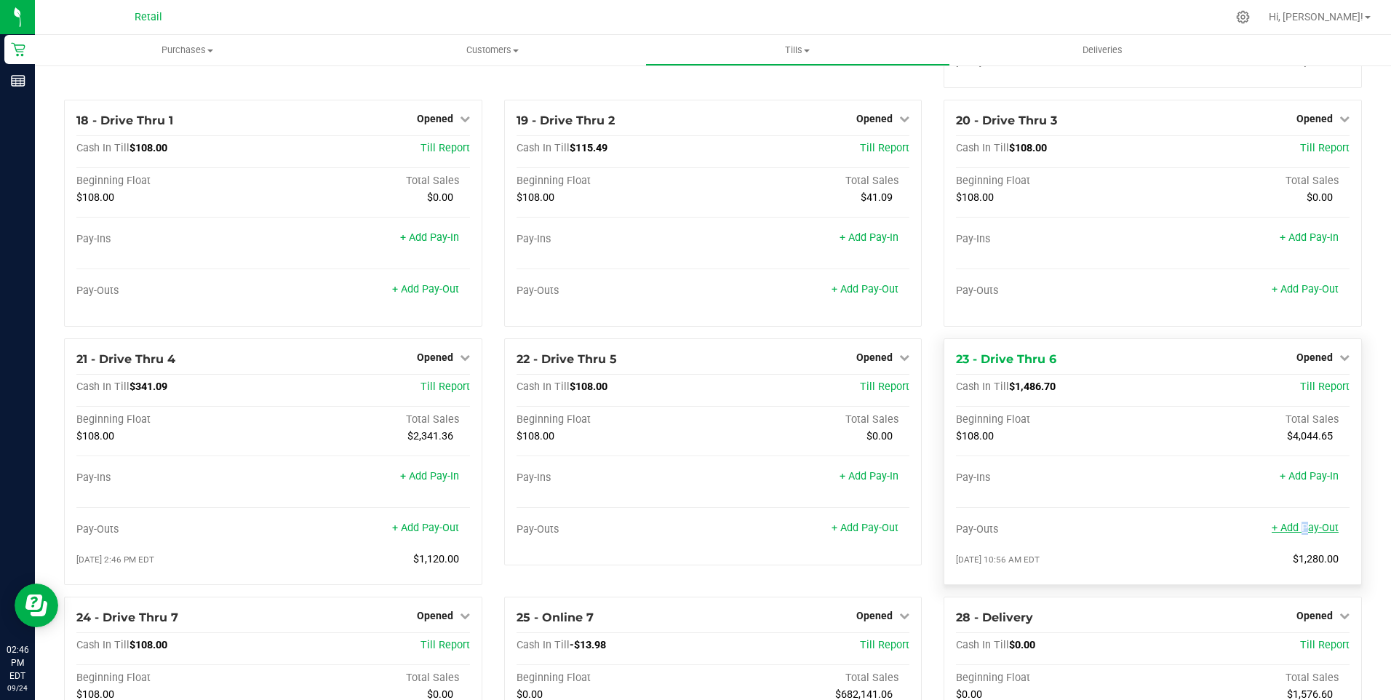
click at [1291, 534] on link "+ Add Pay-Out" at bounding box center [1304, 527] width 67 height 12
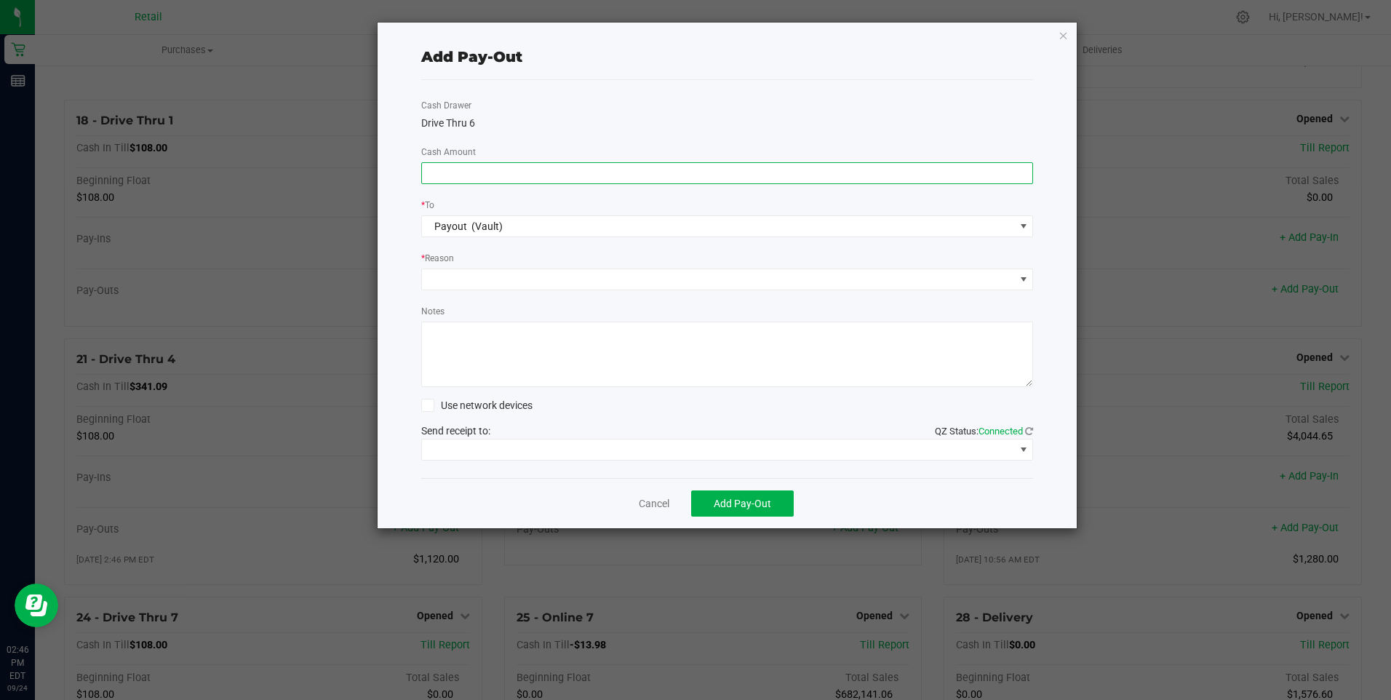
click at [489, 175] on input at bounding box center [727, 173] width 611 height 20
type input "$1,160.00"
click at [456, 276] on span at bounding box center [718, 279] width 593 height 20
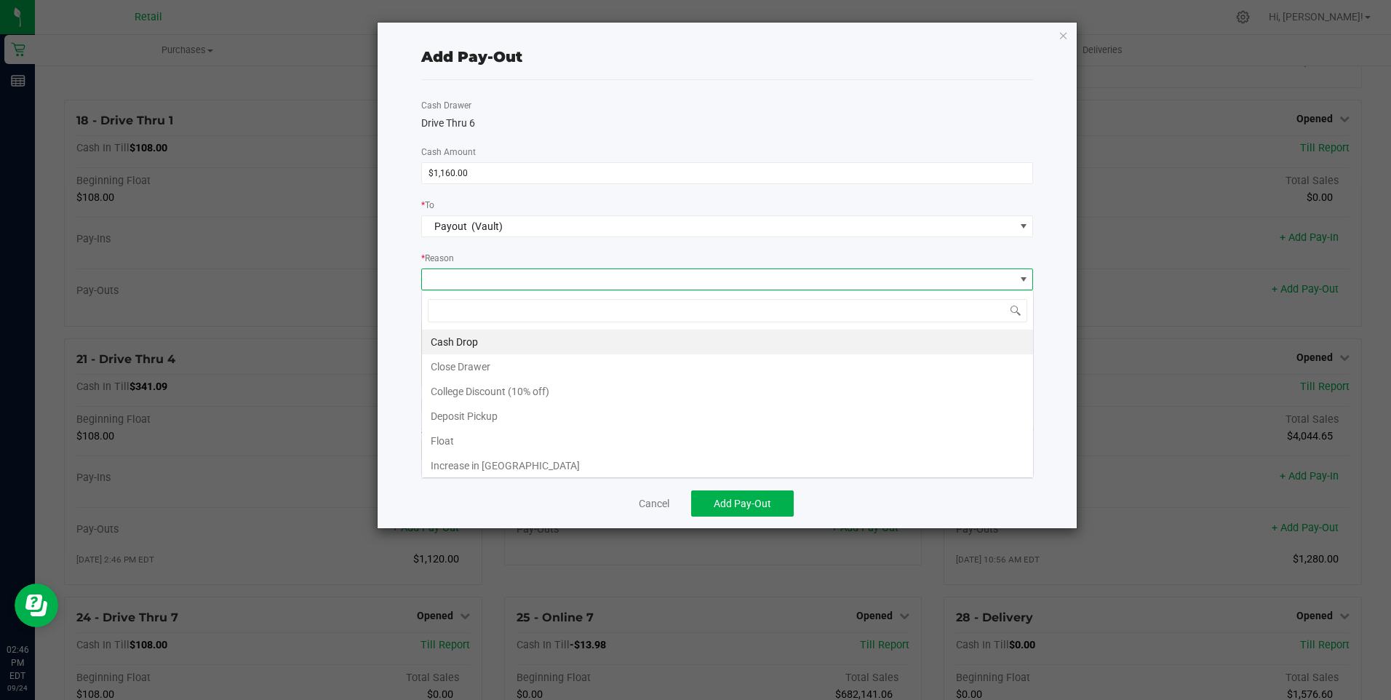
scroll to position [22, 612]
click at [471, 339] on li "Cash Drop" at bounding box center [727, 341] width 611 height 25
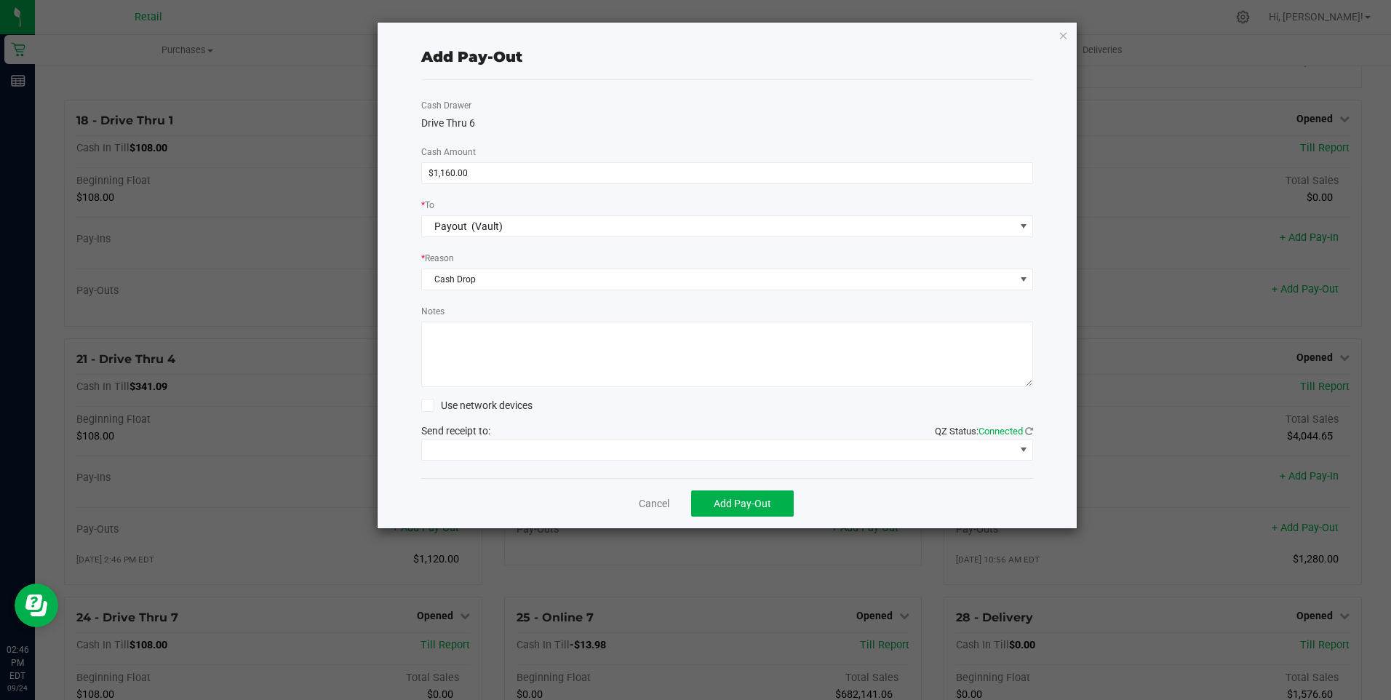
click at [469, 340] on textarea "Notes" at bounding box center [727, 353] width 612 height 65
type textarea "JG"
click at [1025, 449] on span at bounding box center [1024, 450] width 12 height 12
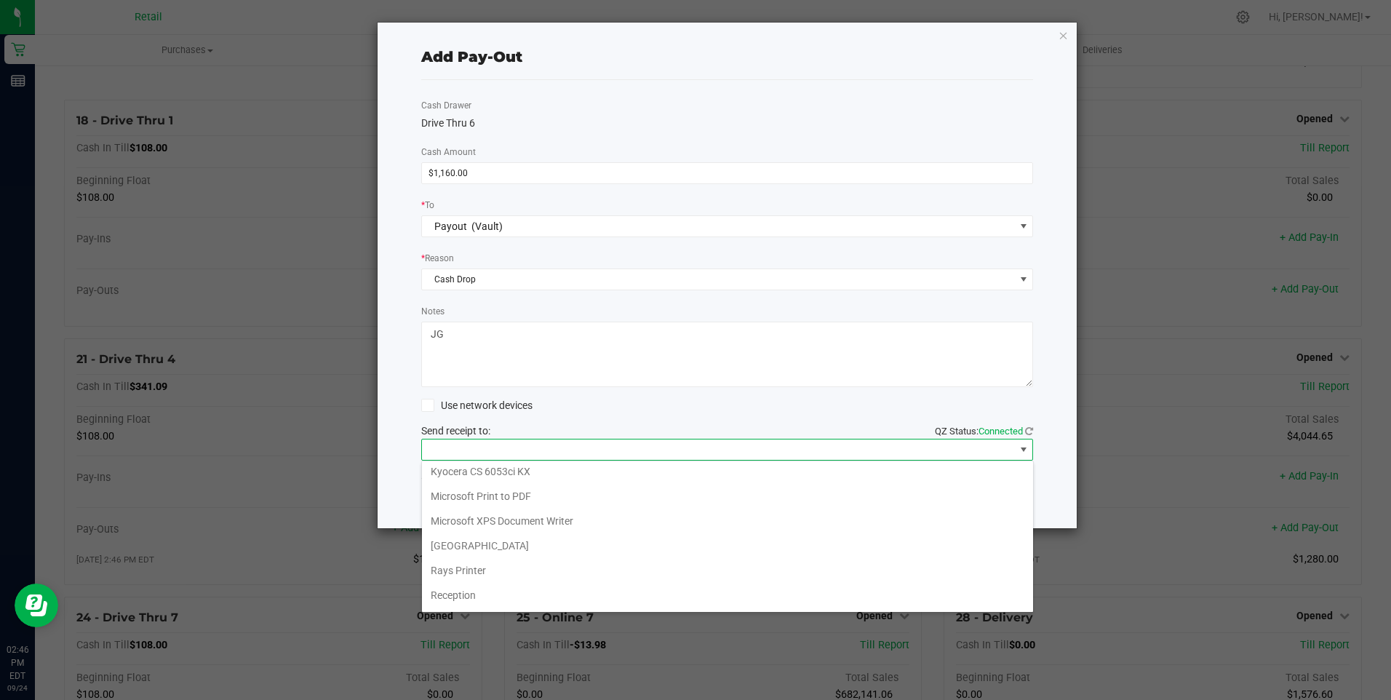
scroll to position [225, 0]
click at [577, 591] on Cutter "Star TSP143IIILAN Cutter" at bounding box center [727, 596] width 611 height 25
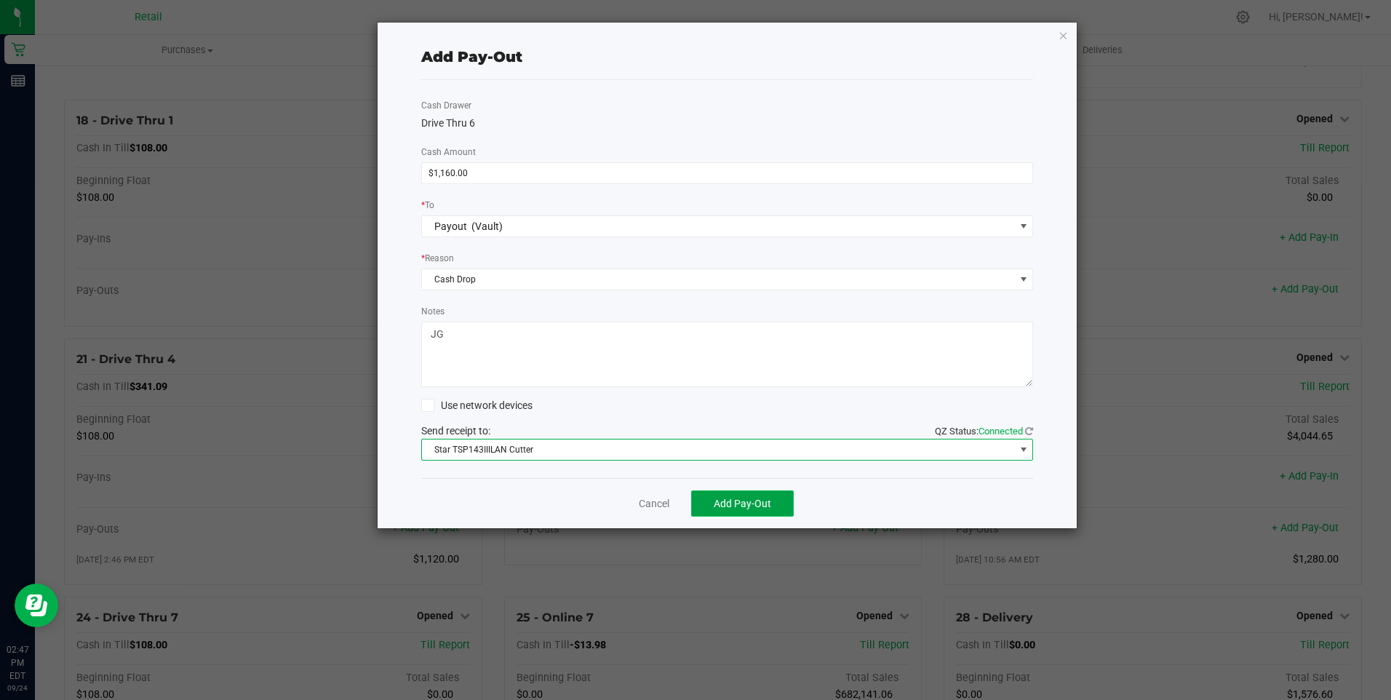
click at [752, 504] on span "Add Pay-Out" at bounding box center [742, 503] width 57 height 12
click at [656, 500] on link "Dismiss" at bounding box center [648, 503] width 35 height 15
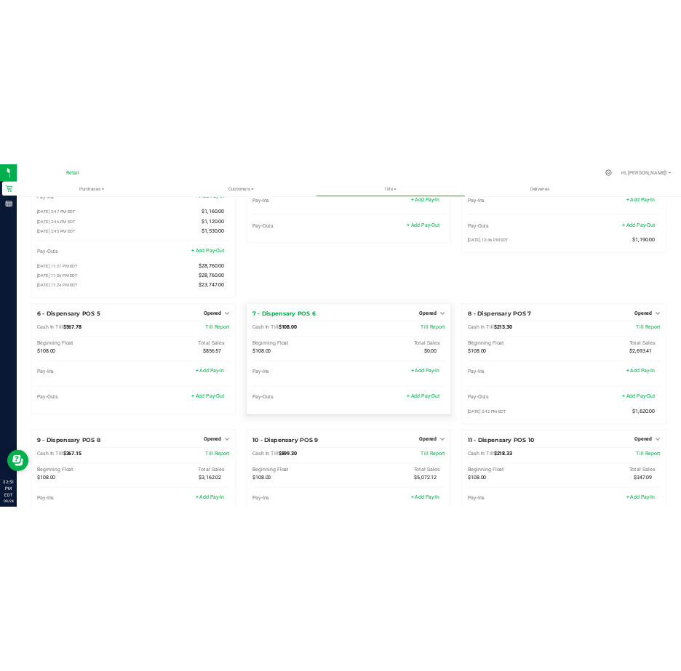
scroll to position [364, 0]
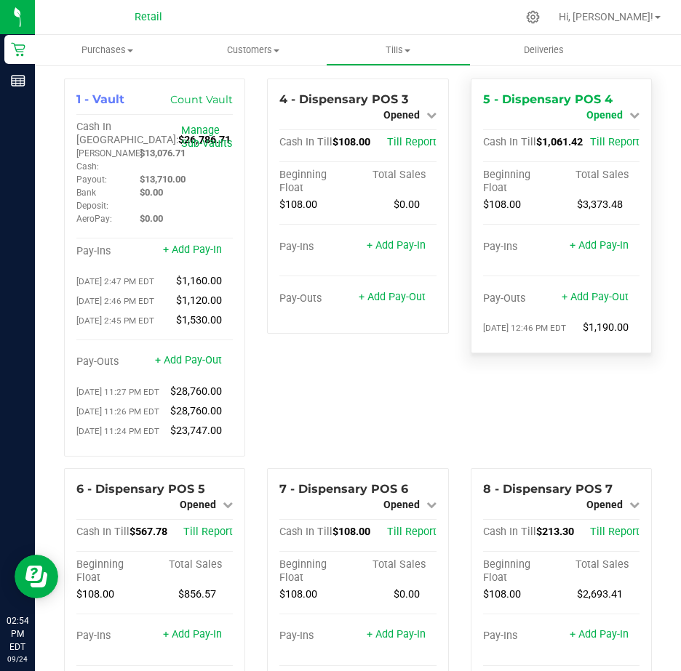
click at [629, 113] on icon at bounding box center [634, 115] width 10 height 10
click at [604, 127] on link "Close Till" at bounding box center [605, 128] width 39 height 12
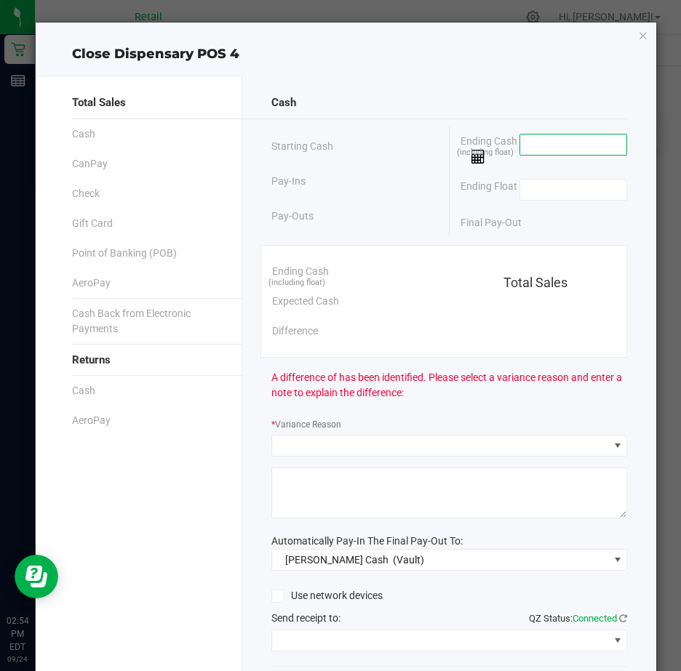
click at [529, 142] on input at bounding box center [573, 145] width 107 height 20
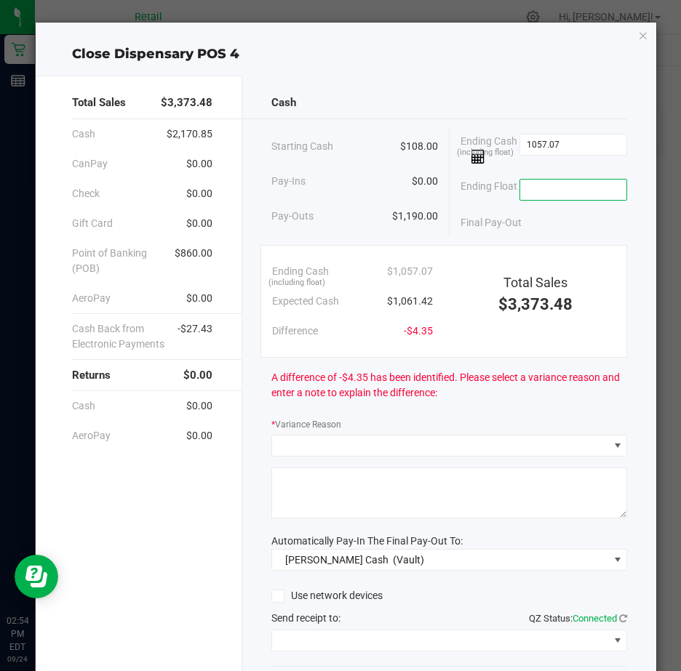
type input "$1,057.07"
click at [556, 191] on input at bounding box center [573, 190] width 107 height 20
type input "$108.00"
click at [309, 452] on span at bounding box center [440, 446] width 336 height 20
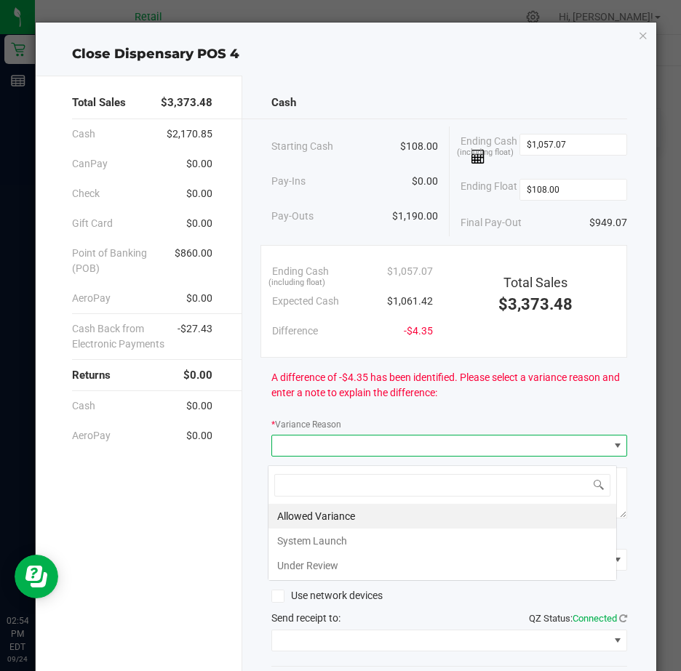
scroll to position [22, 350]
click at [310, 516] on li "Allowed Variance" at bounding box center [442, 516] width 348 height 25
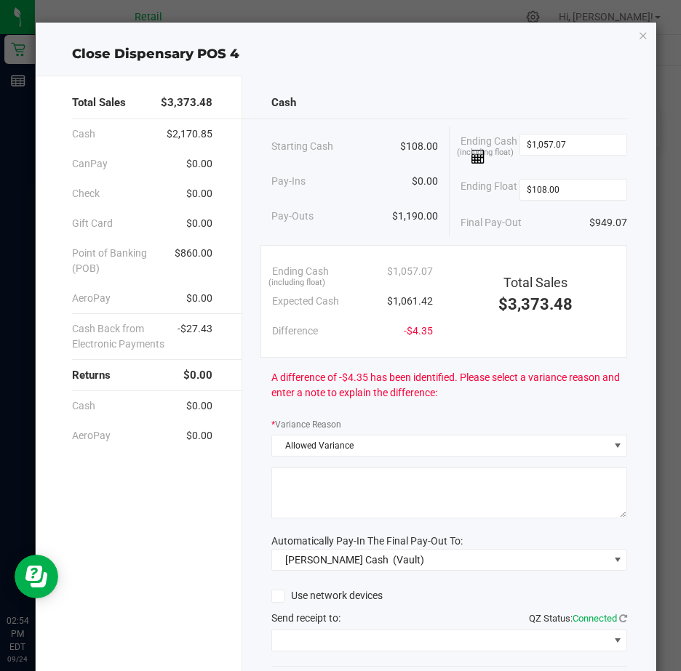
click at [307, 484] on textarea at bounding box center [449, 493] width 356 height 51
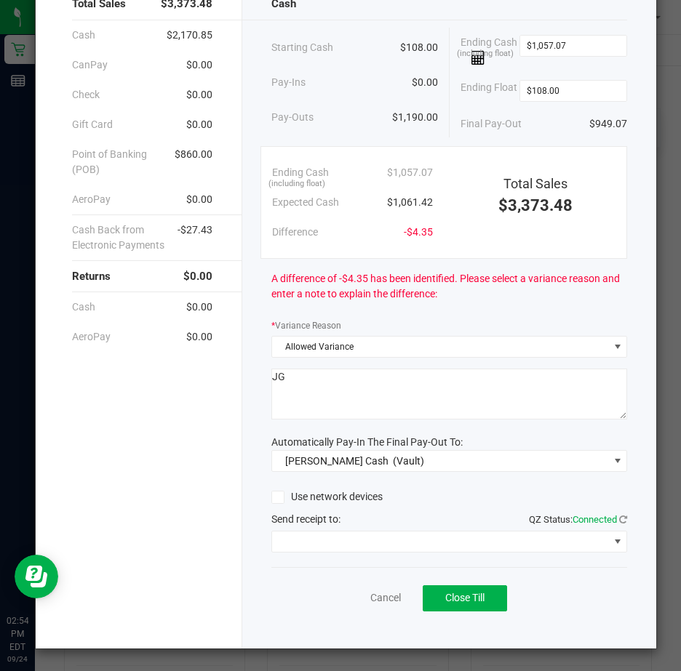
scroll to position [108, 0]
type textarea "JG"
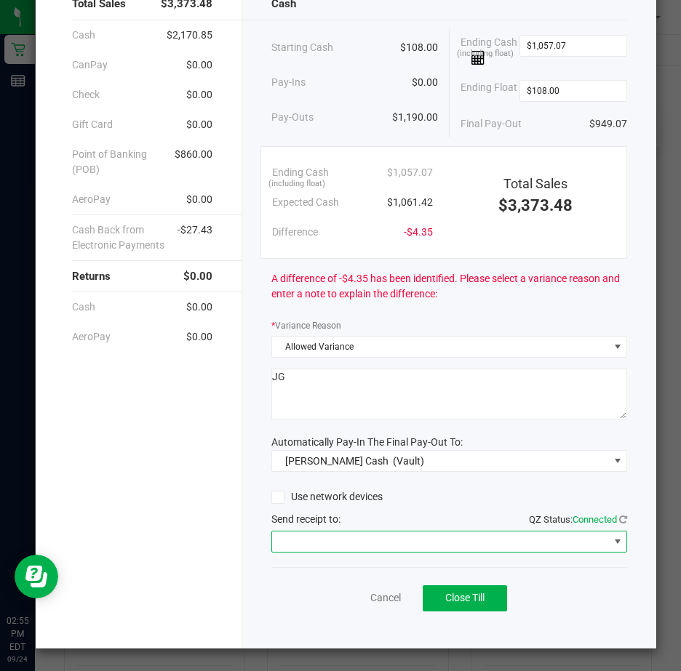
click at [612, 543] on span at bounding box center [618, 542] width 12 height 12
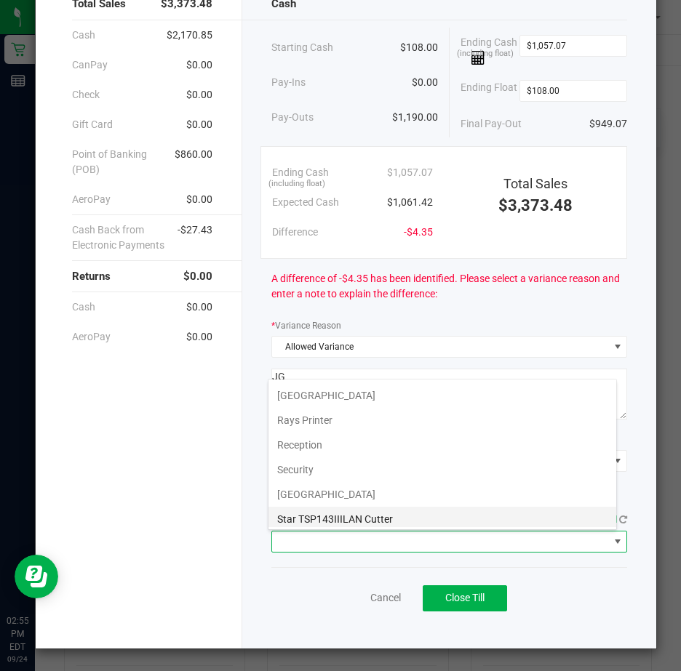
scroll to position [225, 0]
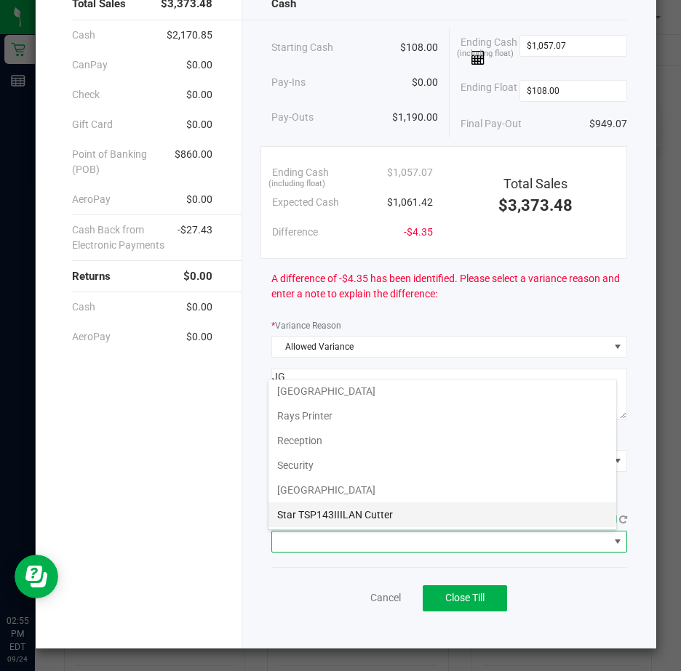
click at [350, 513] on Cutter "Star TSP143IIILAN Cutter" at bounding box center [442, 515] width 348 height 25
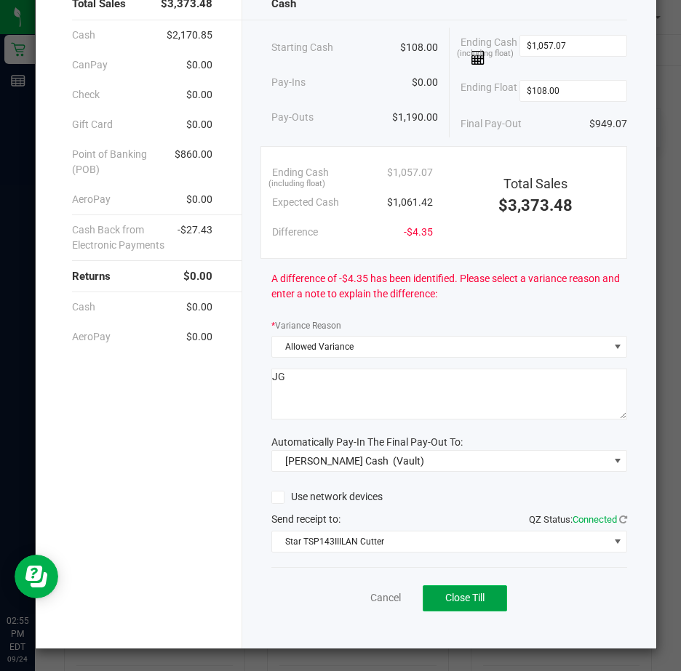
click at [457, 598] on span "Close Till" at bounding box center [464, 598] width 39 height 12
click at [339, 596] on link "Dismiss" at bounding box center [352, 598] width 35 height 15
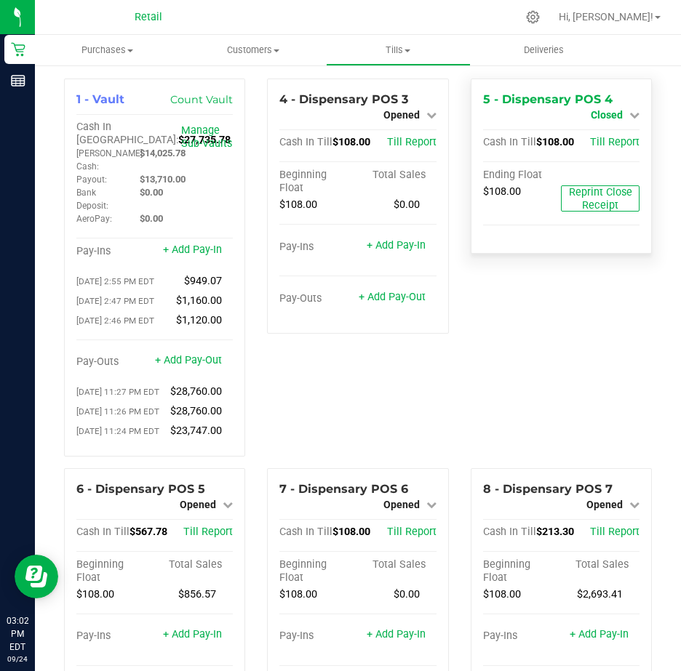
click at [629, 115] on icon at bounding box center [634, 115] width 10 height 10
click at [601, 125] on link "Open Till" at bounding box center [606, 128] width 39 height 12
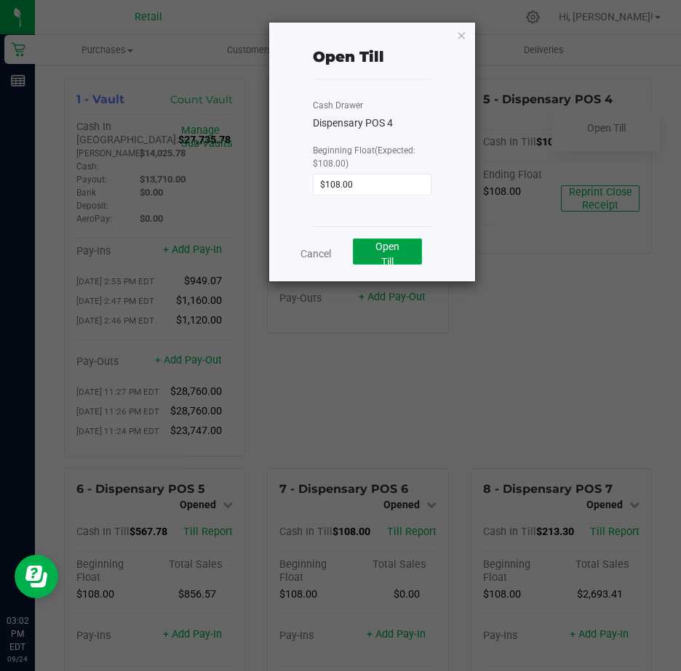
click at [393, 250] on span "Open Till" at bounding box center [387, 254] width 24 height 27
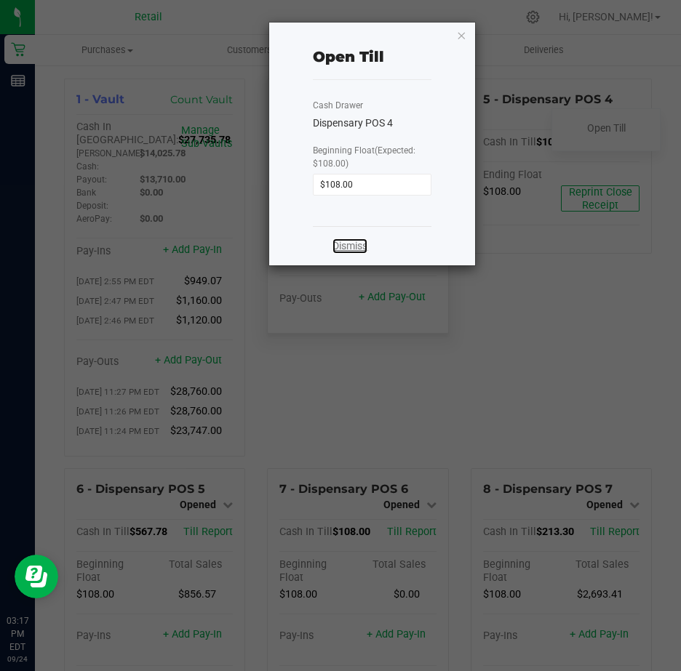
drag, startPoint x: 347, startPoint y: 246, endPoint x: 336, endPoint y: 236, distance: 14.4
click at [347, 246] on link "Dismiss" at bounding box center [349, 246] width 35 height 15
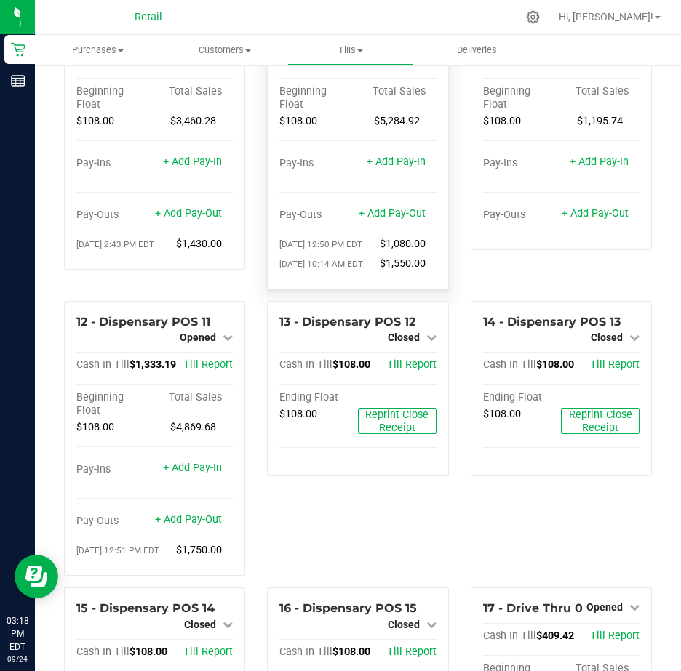
scroll to position [727, 0]
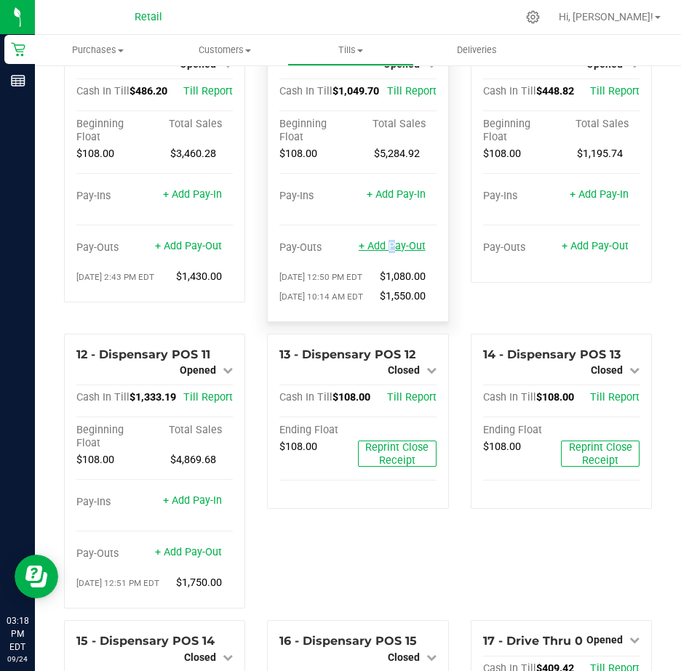
click at [381, 252] on link "+ Add Pay-Out" at bounding box center [392, 246] width 67 height 12
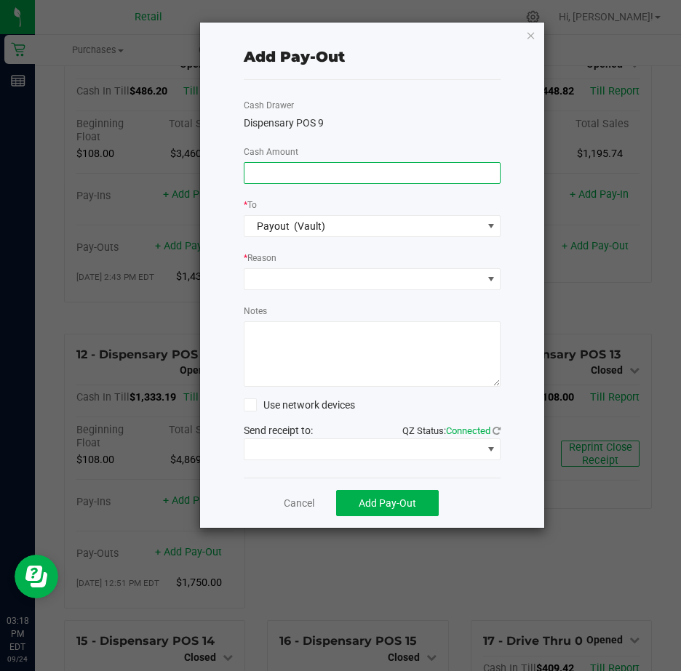
click at [286, 169] on input at bounding box center [372, 173] width 256 height 20
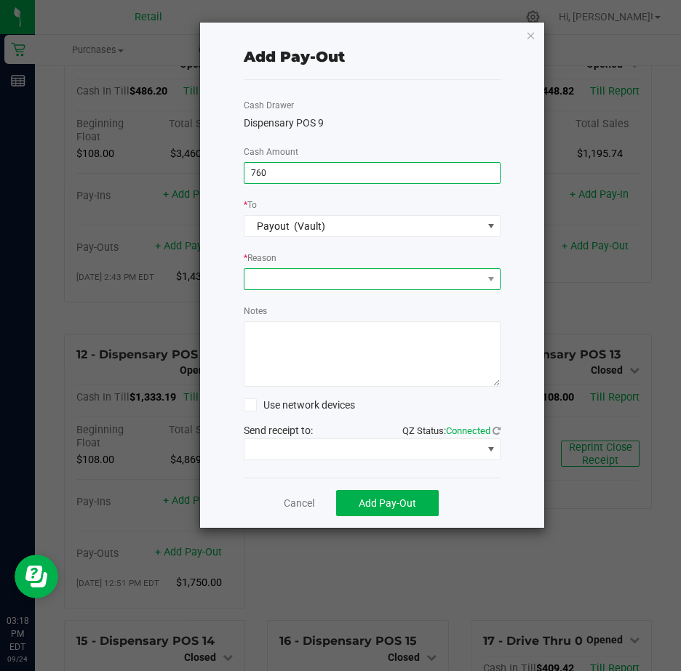
type input "$760.00"
click at [270, 276] on span at bounding box center [363, 279] width 238 height 20
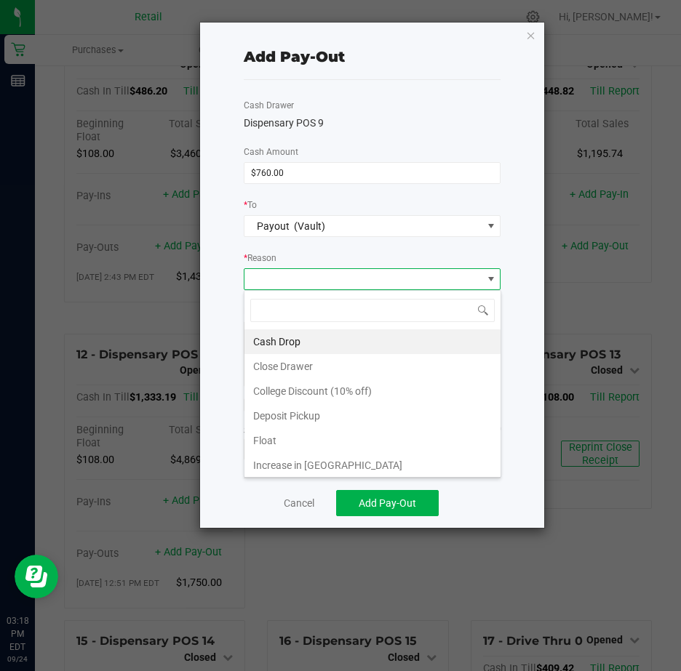
scroll to position [22, 257]
click at [273, 341] on li "Cash Drop" at bounding box center [372, 341] width 256 height 25
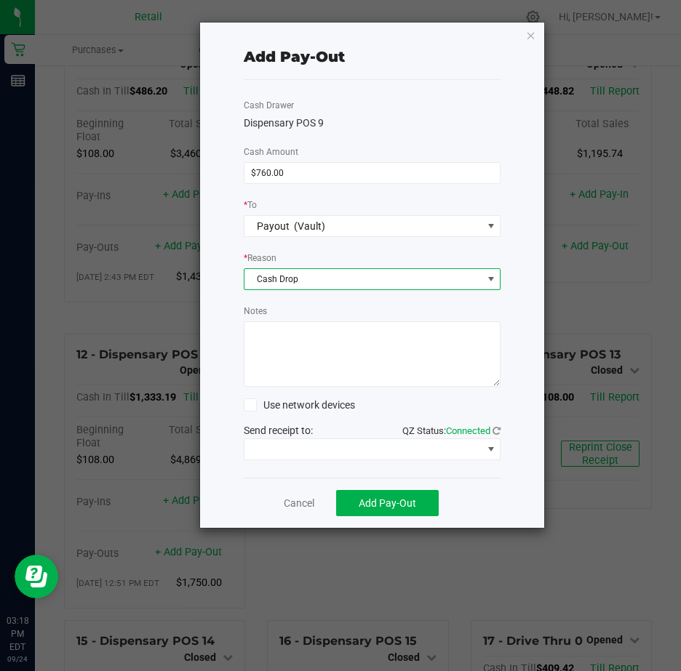
click at [275, 335] on textarea "Notes" at bounding box center [372, 353] width 257 height 65
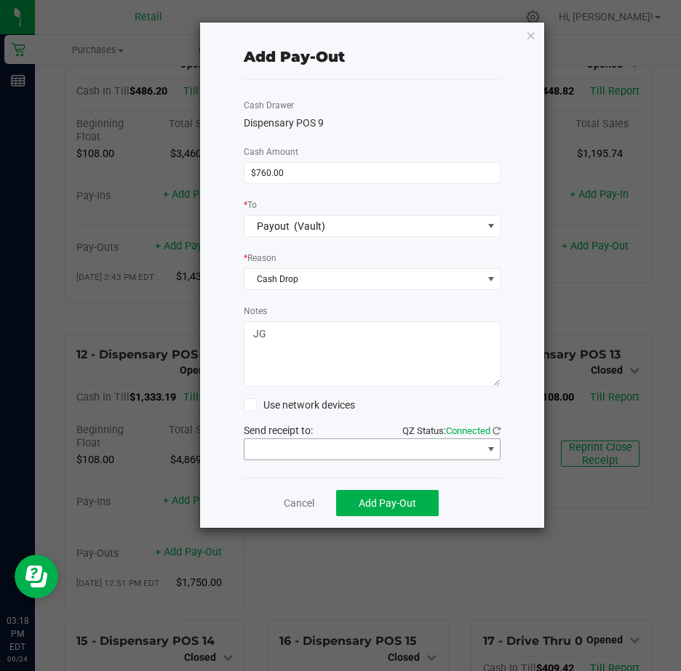
type textarea "JG"
click at [490, 445] on span at bounding box center [491, 450] width 12 height 12
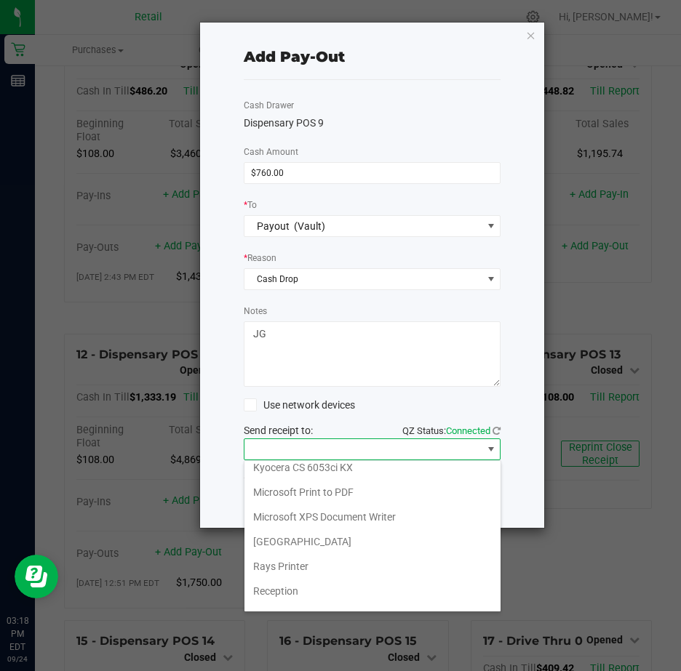
scroll to position [225, 0]
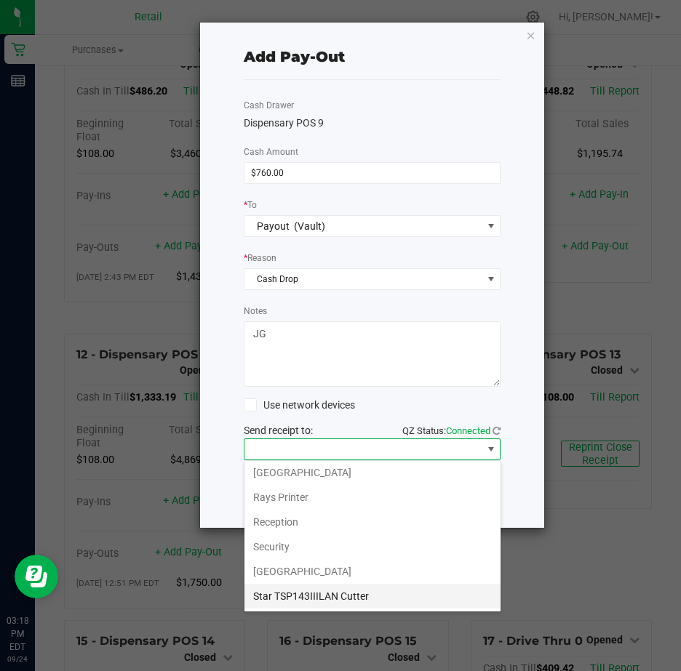
click at [382, 594] on Cutter "Star TSP143IIILAN Cutter" at bounding box center [372, 596] width 256 height 25
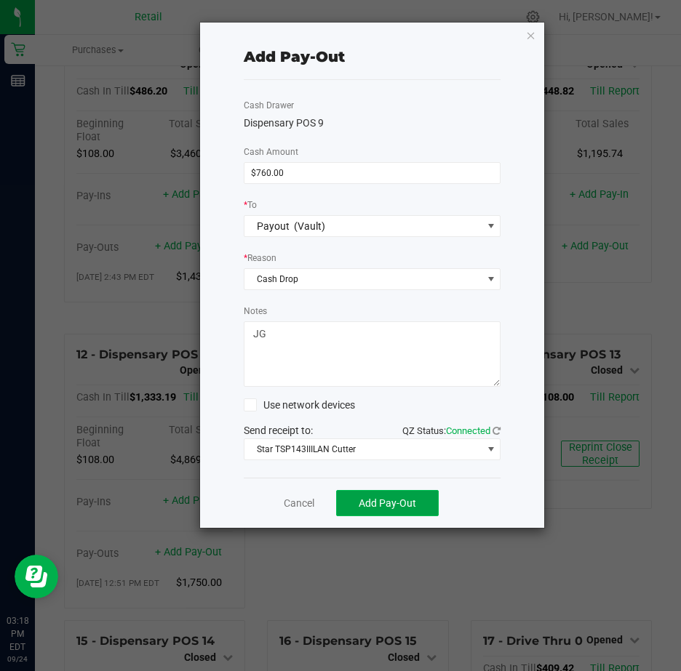
click at [380, 505] on span "Add Pay-Out" at bounding box center [387, 503] width 57 height 12
click at [291, 502] on link "Dismiss" at bounding box center [293, 503] width 35 height 15
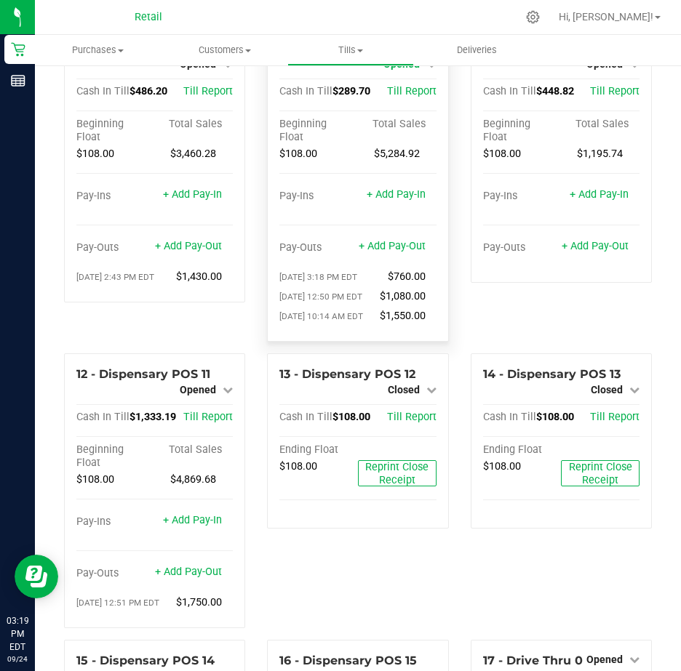
click at [426, 69] on icon at bounding box center [431, 64] width 10 height 10
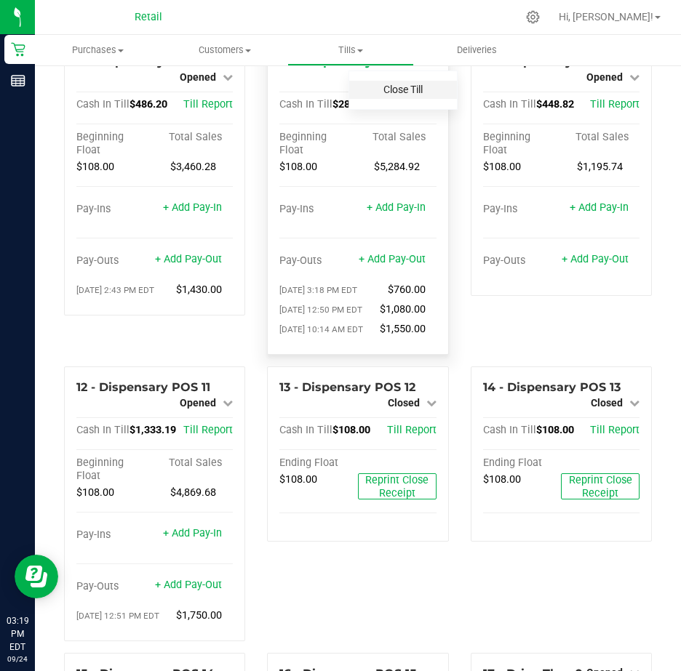
click at [399, 95] on link "Close Till" at bounding box center [402, 90] width 39 height 12
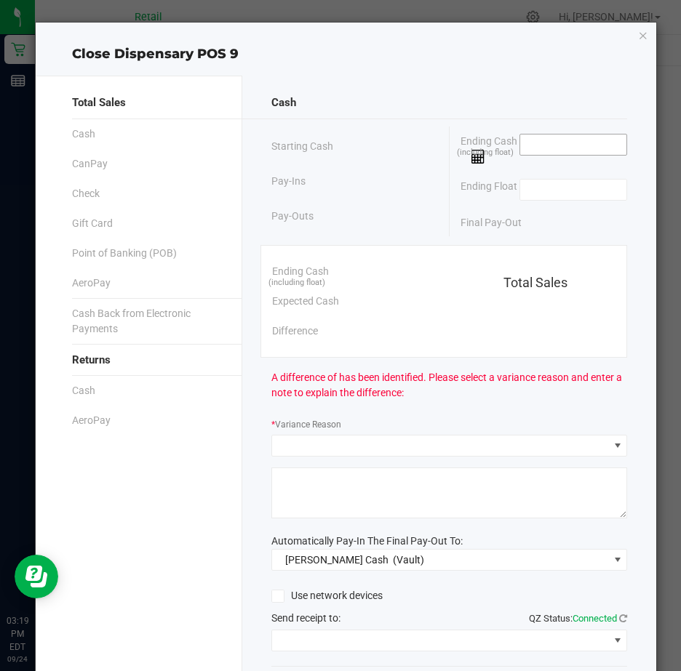
click at [532, 140] on input at bounding box center [573, 145] width 107 height 20
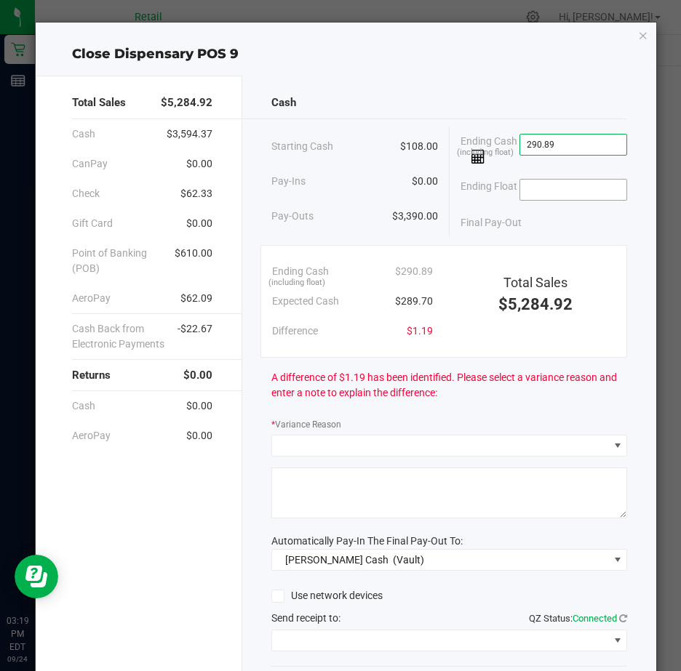
type input "$290.89"
click at [535, 193] on input at bounding box center [573, 190] width 107 height 20
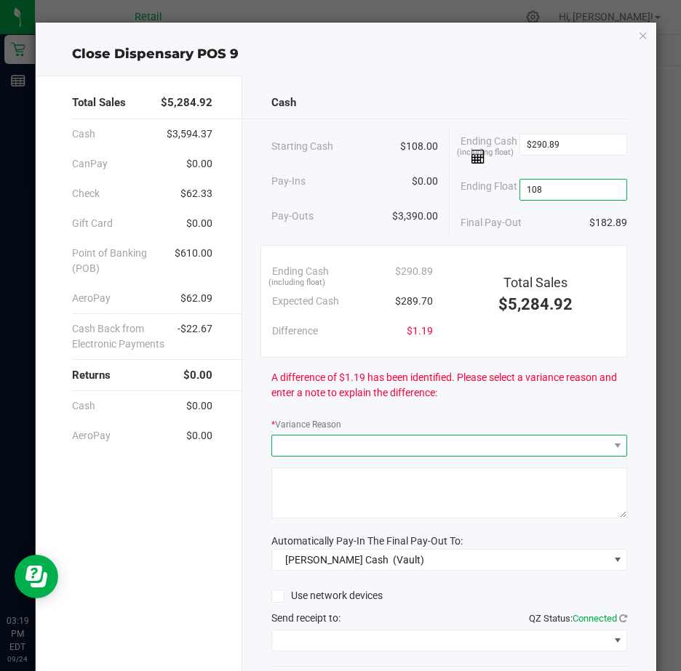
type input "$108.00"
click at [300, 444] on span at bounding box center [440, 446] width 336 height 20
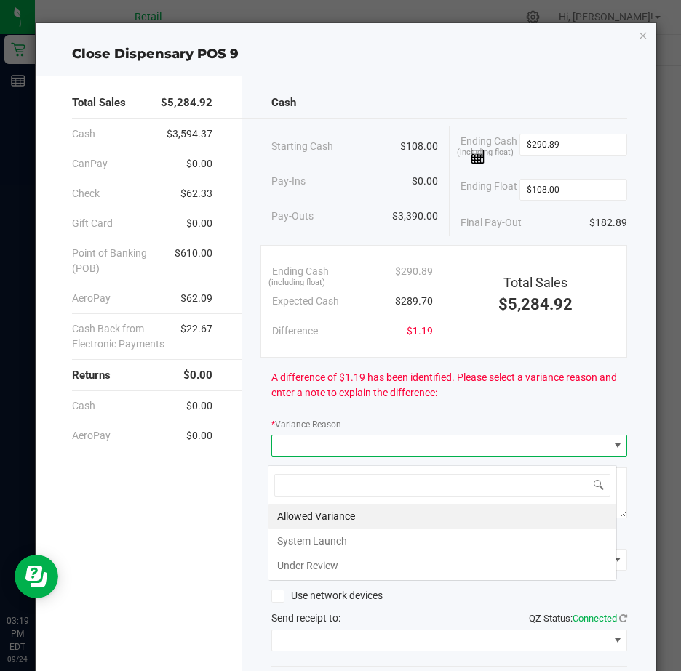
scroll to position [22, 350]
click at [319, 513] on li "Allowed Variance" at bounding box center [442, 516] width 348 height 25
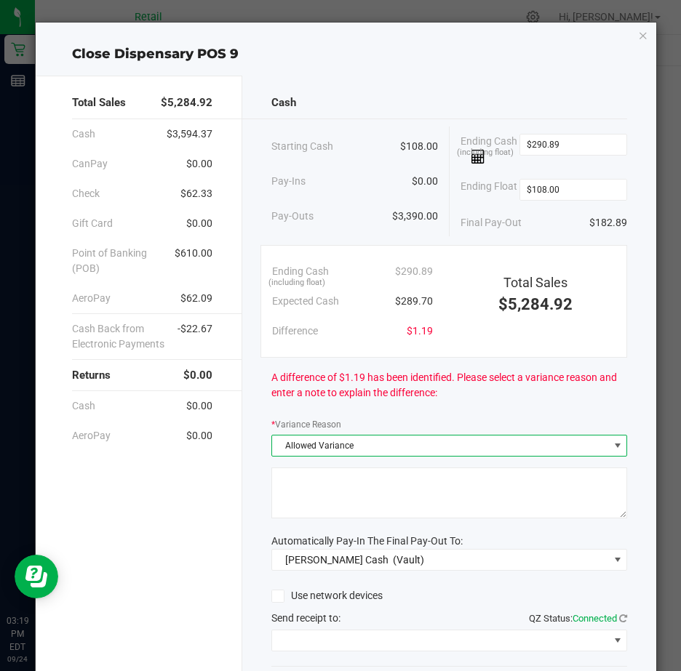
click at [300, 484] on textarea at bounding box center [449, 493] width 356 height 51
type textarea "JG"
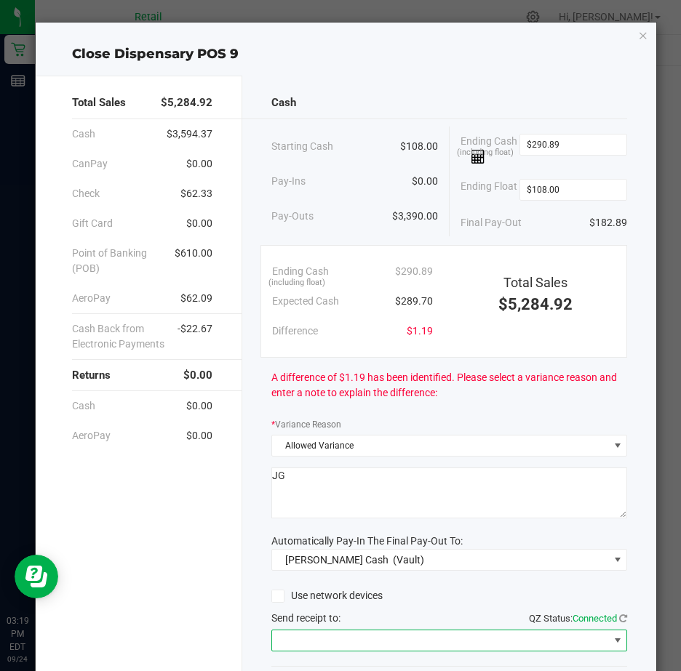
click at [612, 647] on span at bounding box center [618, 641] width 12 height 12
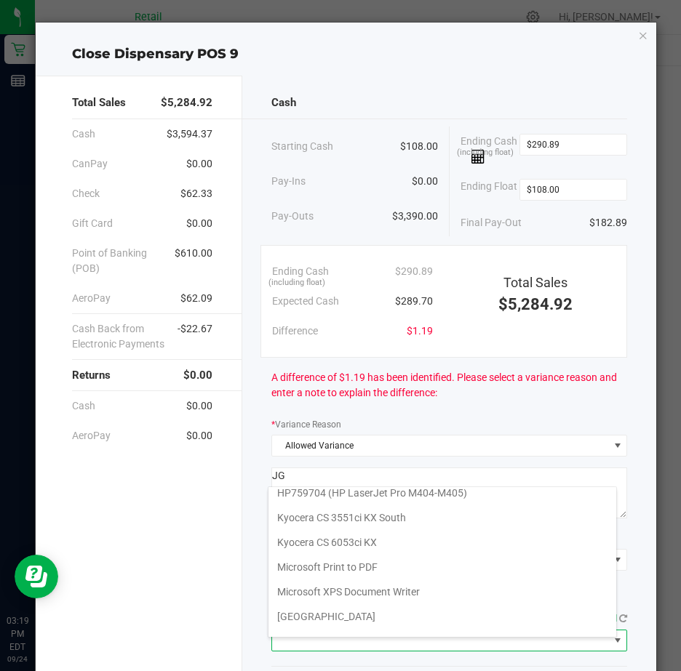
scroll to position [225, 0]
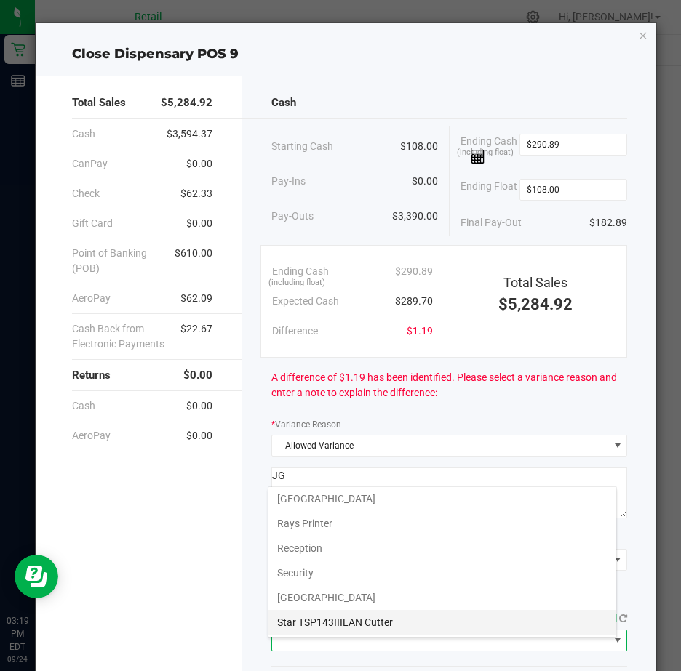
click at [436, 623] on Cutter "Star TSP143IIILAN Cutter" at bounding box center [442, 622] width 348 height 25
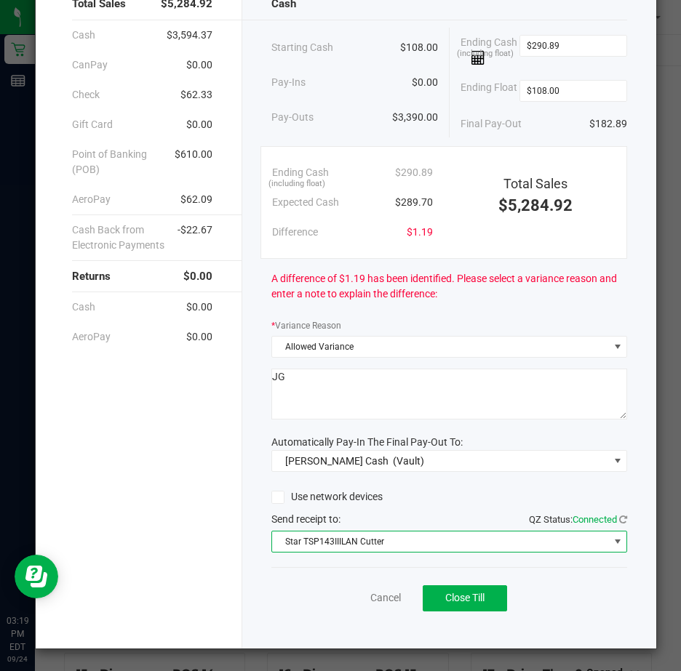
scroll to position [108, 0]
click at [459, 600] on span "Close Till" at bounding box center [464, 598] width 39 height 12
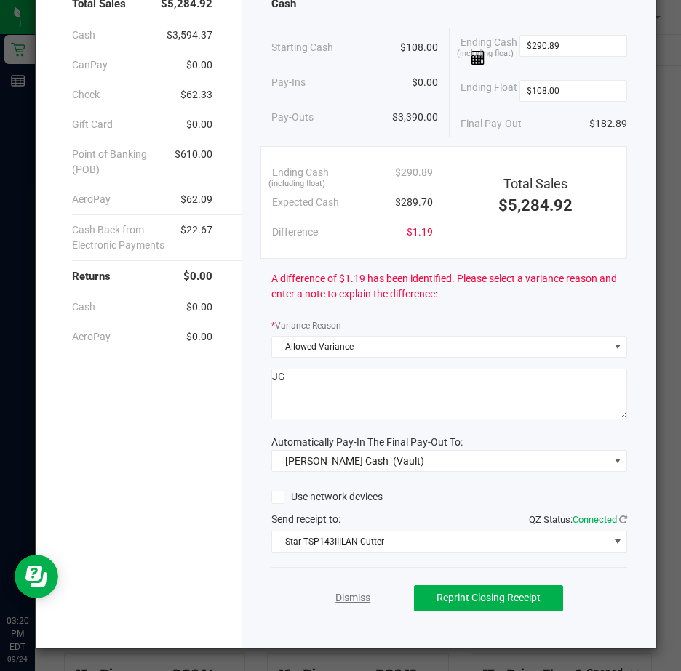
click at [348, 598] on link "Dismiss" at bounding box center [352, 598] width 35 height 15
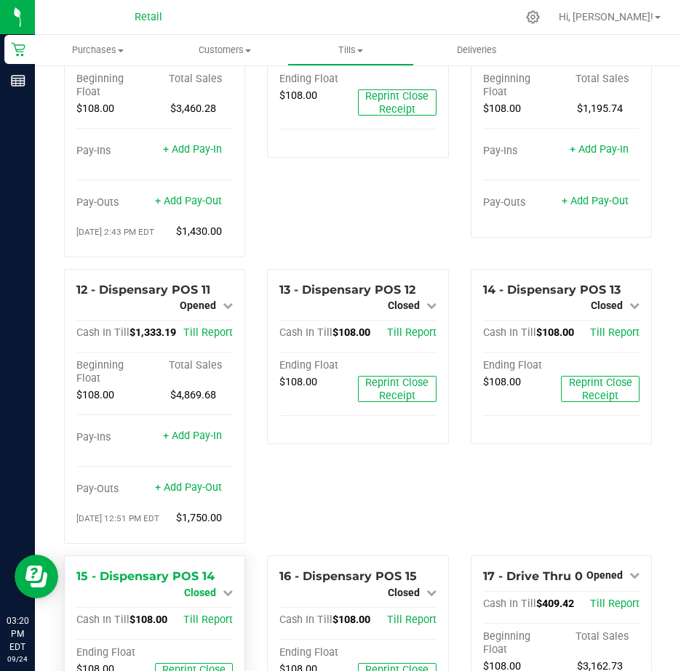
scroll to position [919, 0]
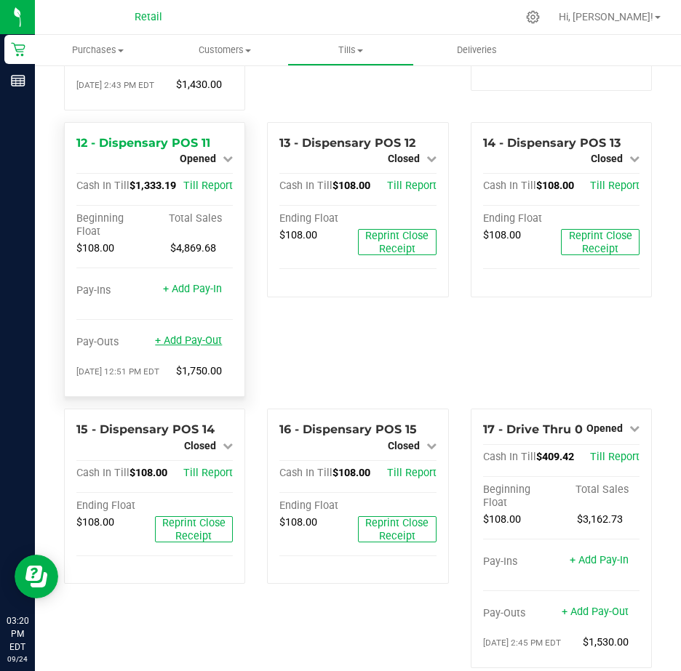
click at [175, 347] on link "+ Add Pay-Out" at bounding box center [188, 341] width 67 height 12
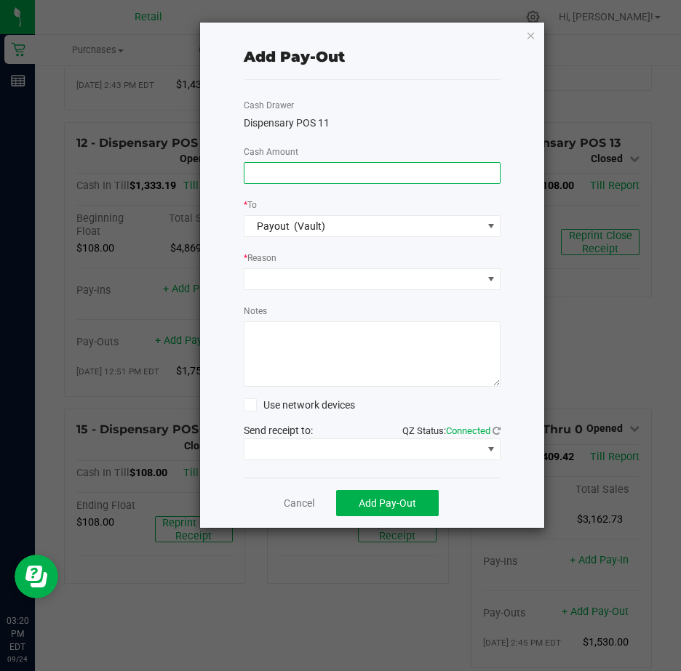
click at [257, 177] on input at bounding box center [372, 173] width 256 height 20
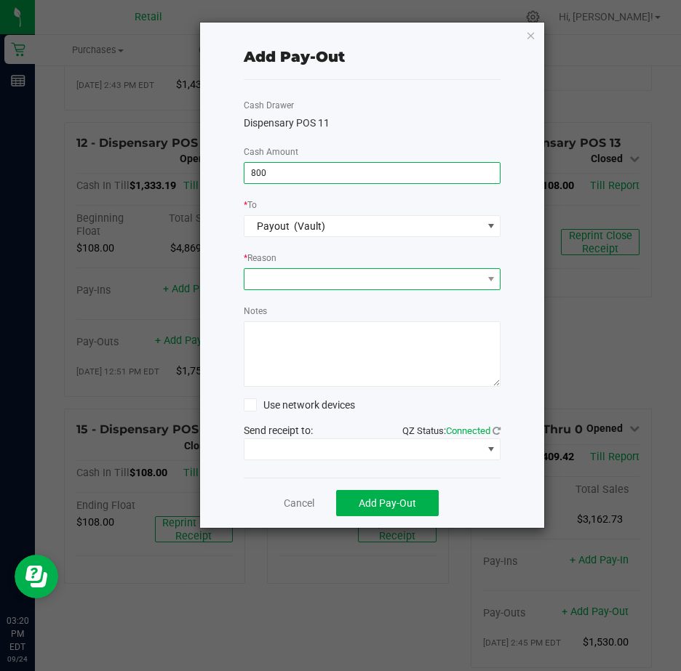
type input "$800.00"
click at [287, 275] on span at bounding box center [363, 279] width 238 height 20
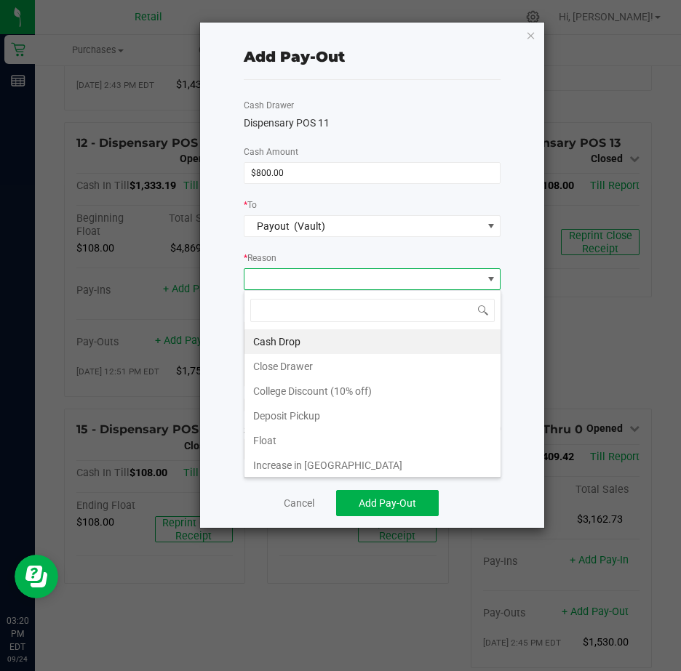
scroll to position [22, 257]
click at [270, 339] on li "Cash Drop" at bounding box center [372, 341] width 256 height 25
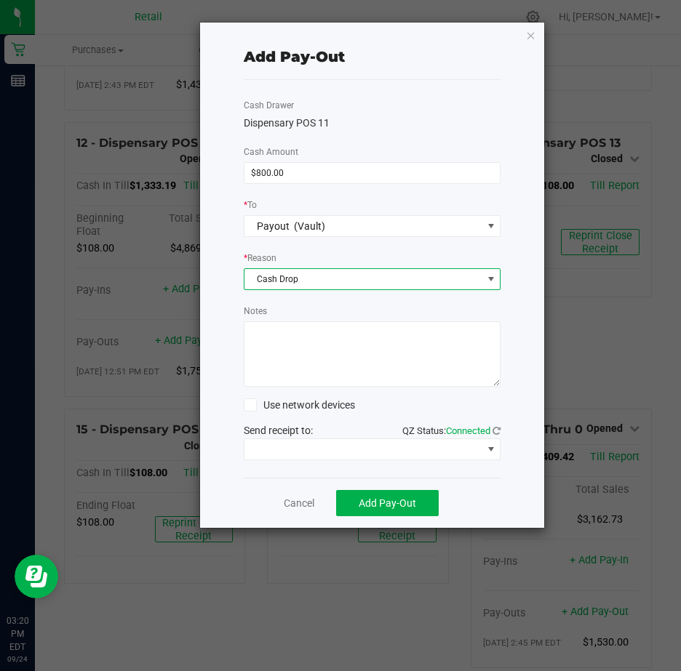
click at [271, 334] on textarea "Notes" at bounding box center [372, 353] width 257 height 65
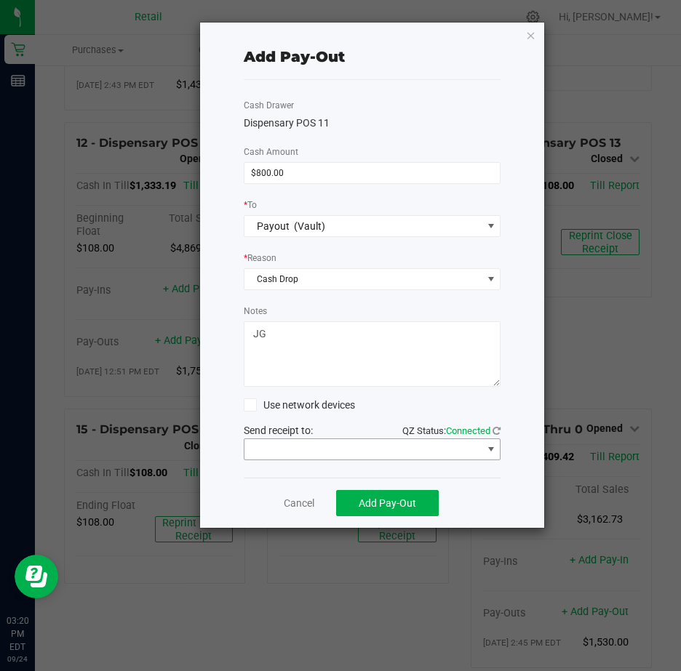
type textarea "JG"
click at [494, 448] on span at bounding box center [491, 450] width 12 height 12
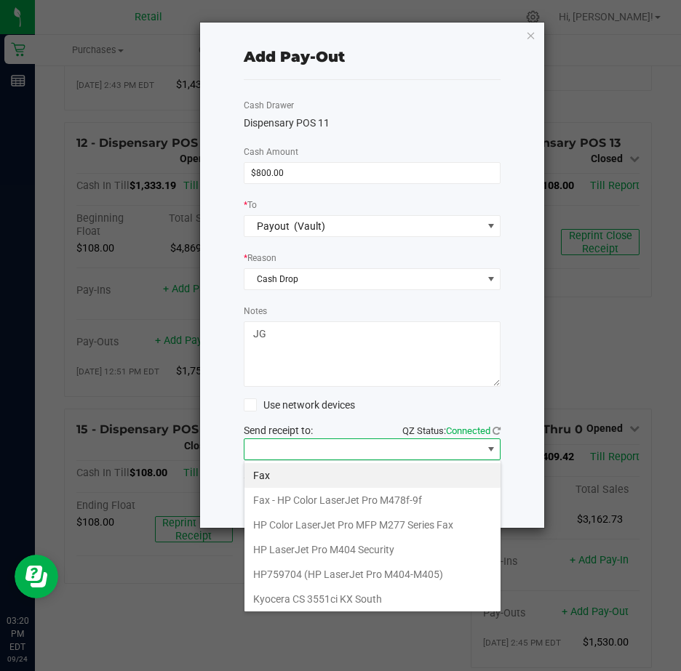
scroll to position [225, 0]
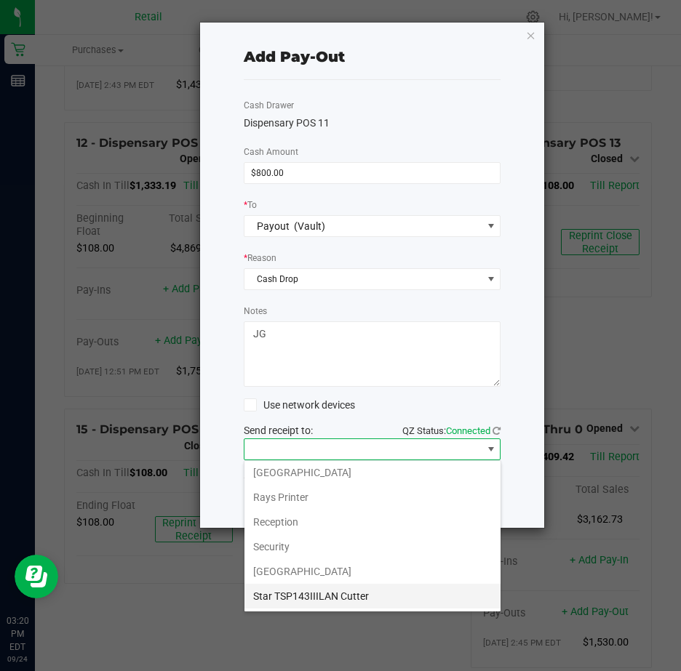
click at [364, 592] on Cutter "Star TSP143IIILAN Cutter" at bounding box center [372, 596] width 256 height 25
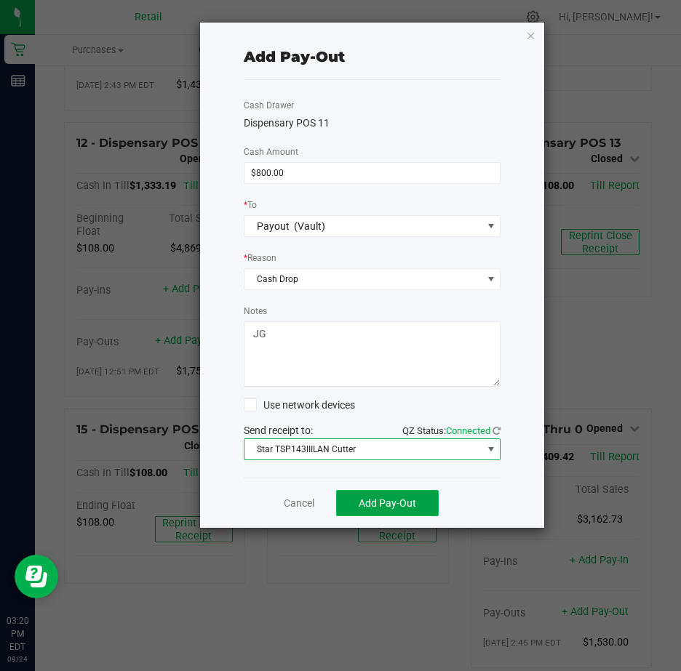
click at [387, 500] on span "Add Pay-Out" at bounding box center [387, 503] width 57 height 12
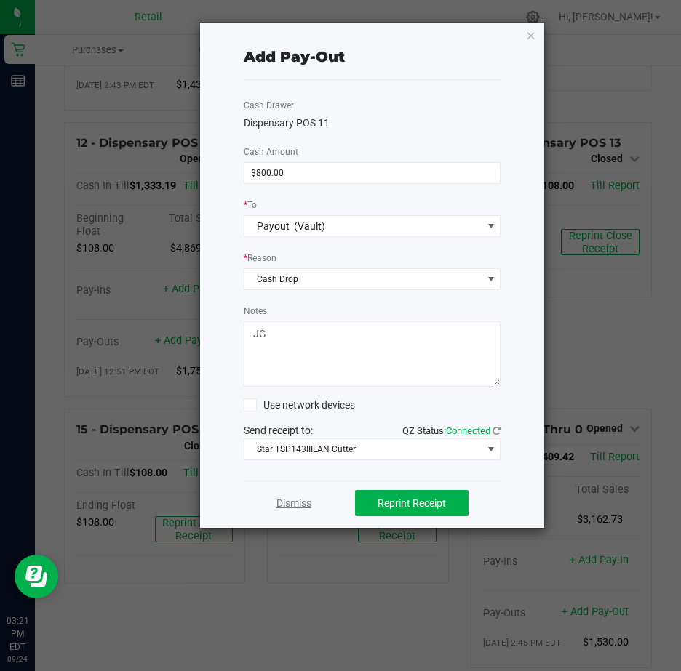
click at [291, 503] on link "Dismiss" at bounding box center [293, 503] width 35 height 15
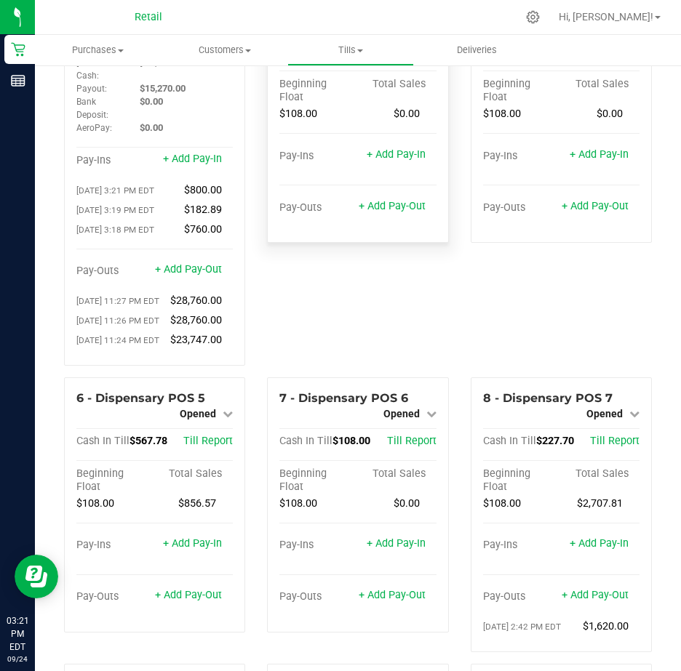
scroll to position [0, 0]
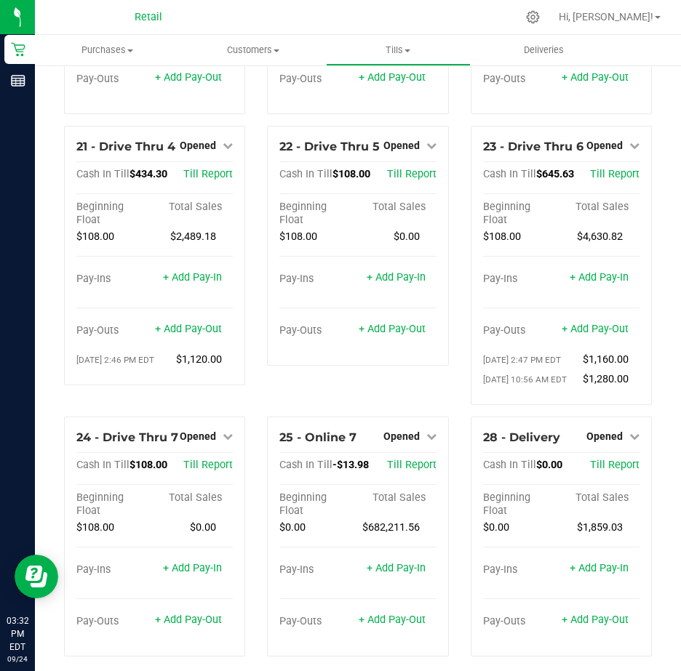
scroll to position [1746, 0]
click at [629, 150] on icon at bounding box center [634, 145] width 10 height 10
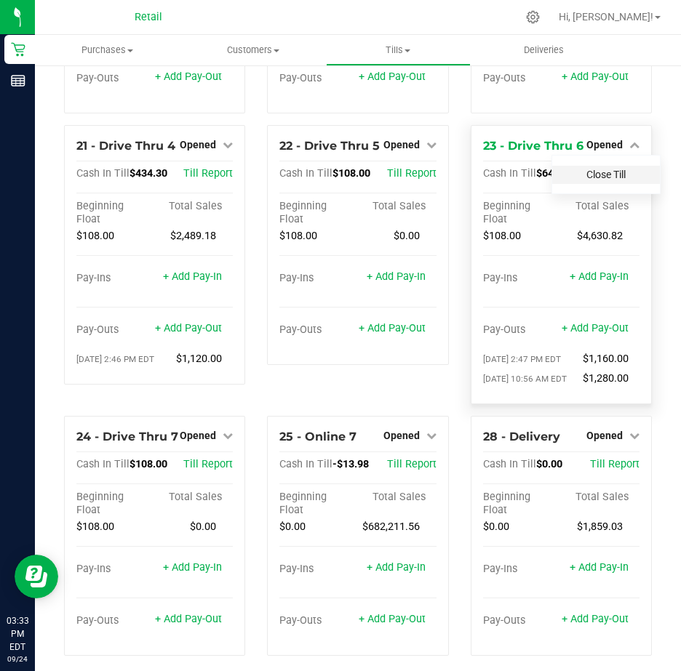
click at [596, 180] on link "Close Till" at bounding box center [605, 175] width 39 height 12
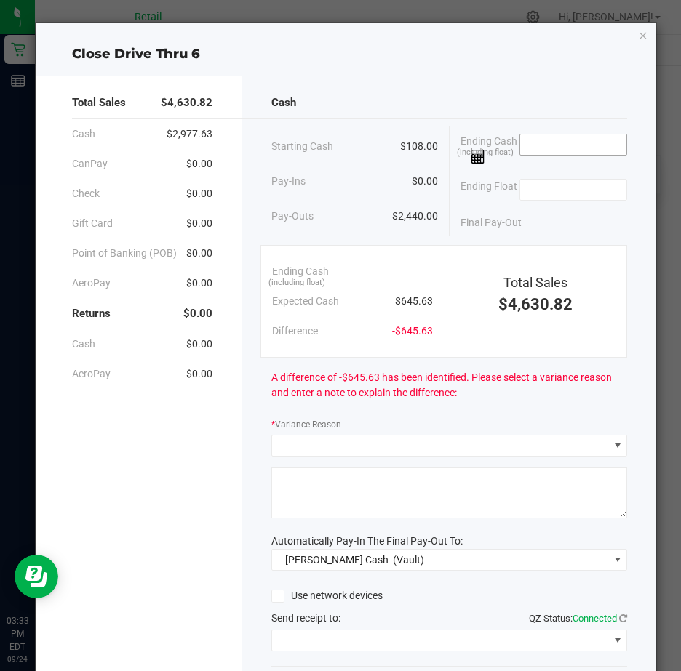
click at [571, 145] on input at bounding box center [573, 145] width 107 height 20
type input "$644.13"
click at [545, 188] on input at bounding box center [573, 190] width 107 height 20
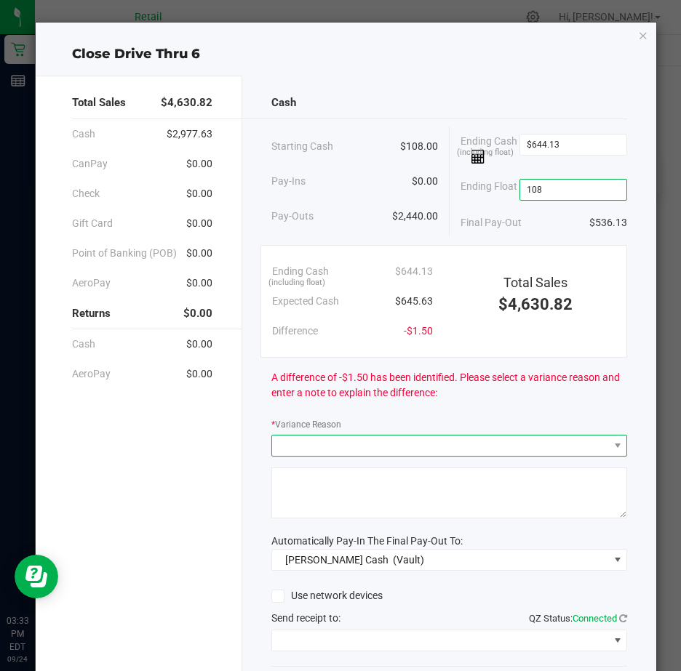
type input "$108.00"
click at [319, 452] on span at bounding box center [440, 446] width 336 height 20
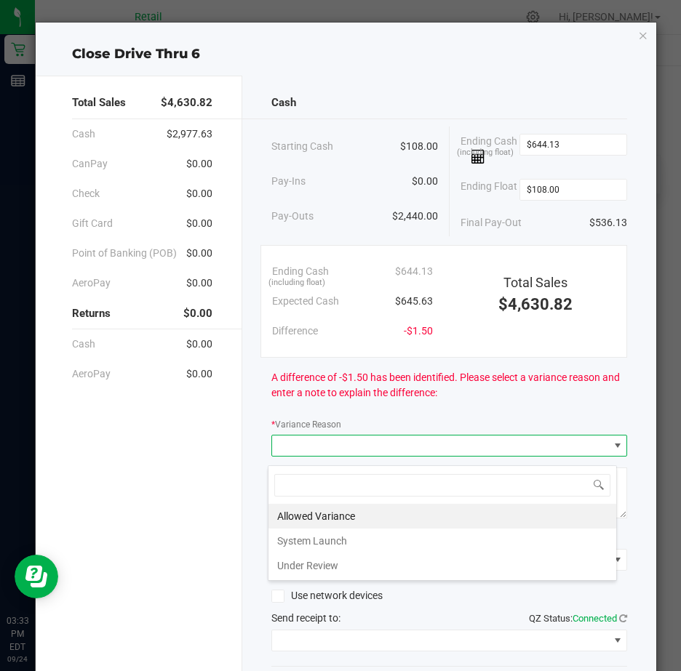
scroll to position [22, 350]
click at [313, 519] on li "Allowed Variance" at bounding box center [442, 516] width 348 height 25
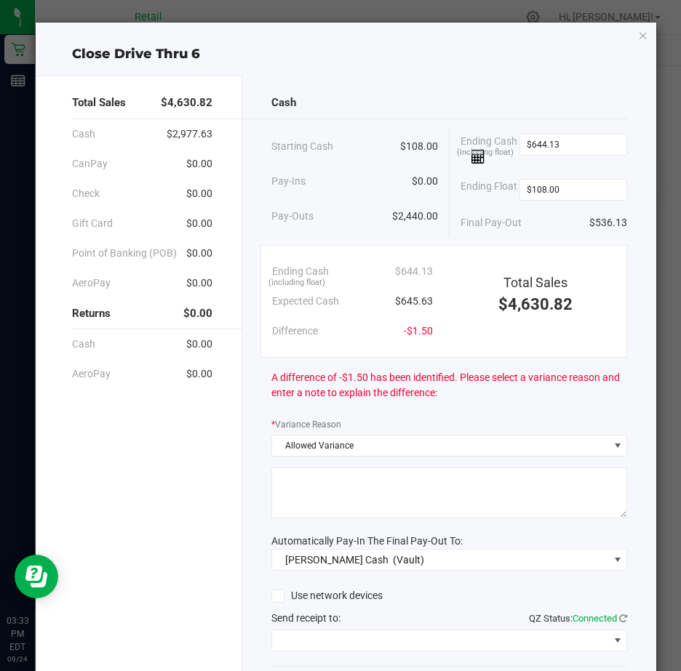
click at [305, 495] on textarea at bounding box center [449, 493] width 356 height 51
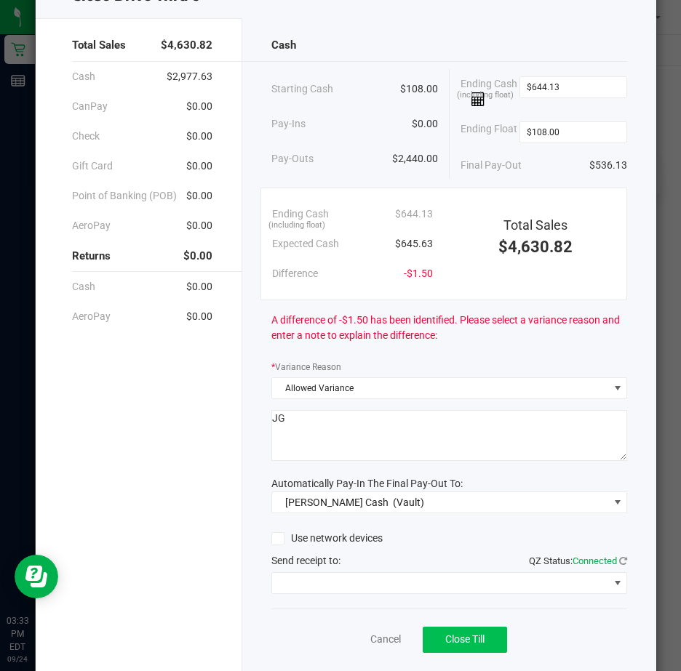
scroll to position [108, 0]
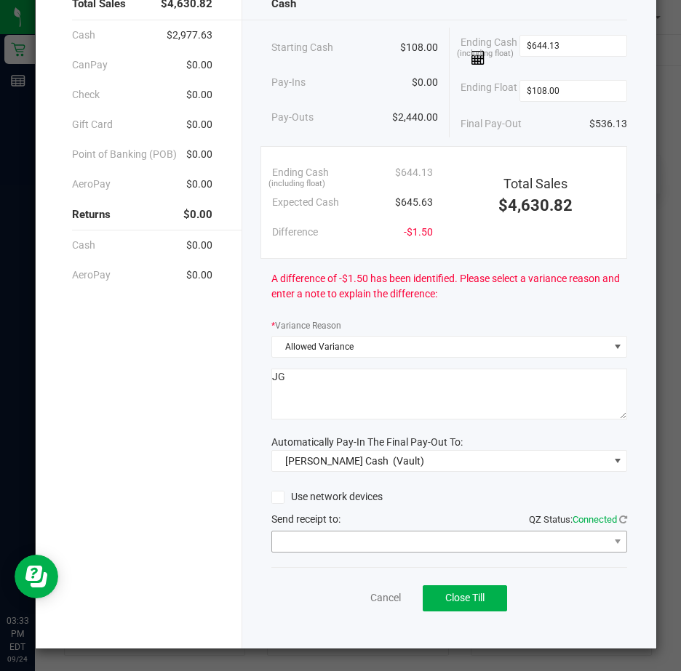
type textarea "JG"
click at [377, 540] on span at bounding box center [440, 542] width 336 height 20
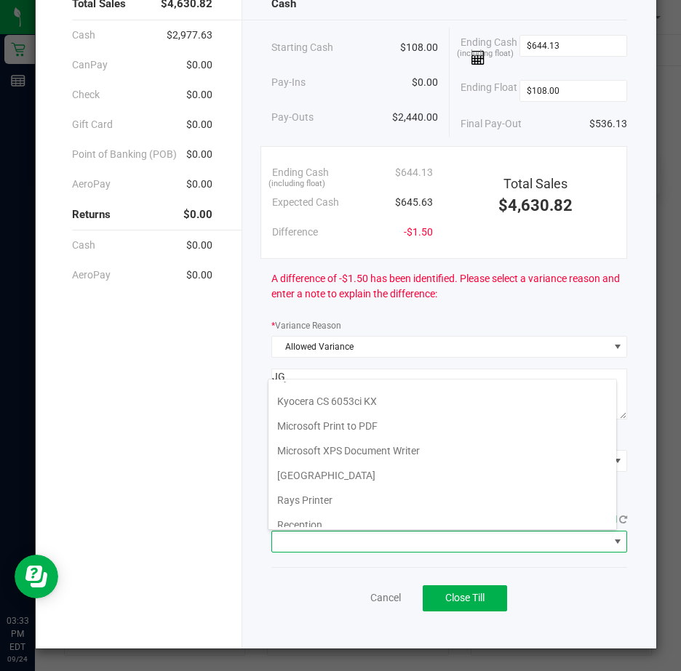
scroll to position [225, 0]
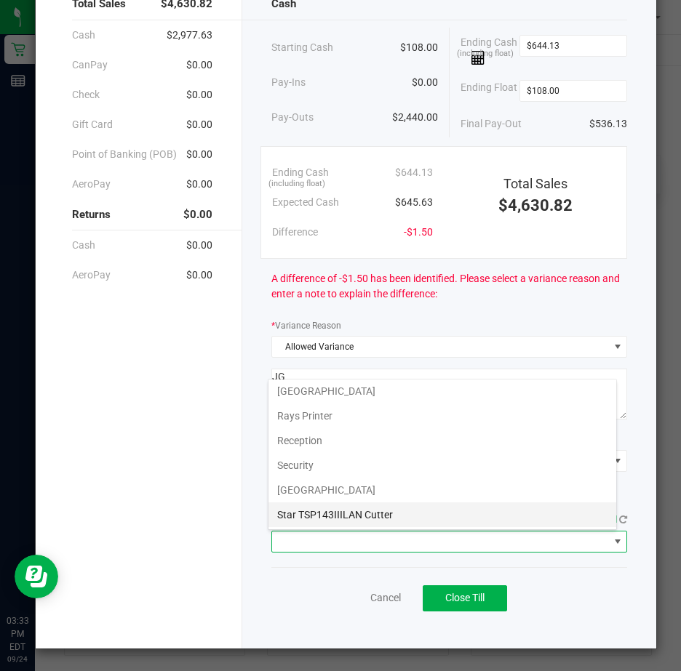
click at [404, 516] on Cutter "Star TSP143IIILAN Cutter" at bounding box center [442, 515] width 348 height 25
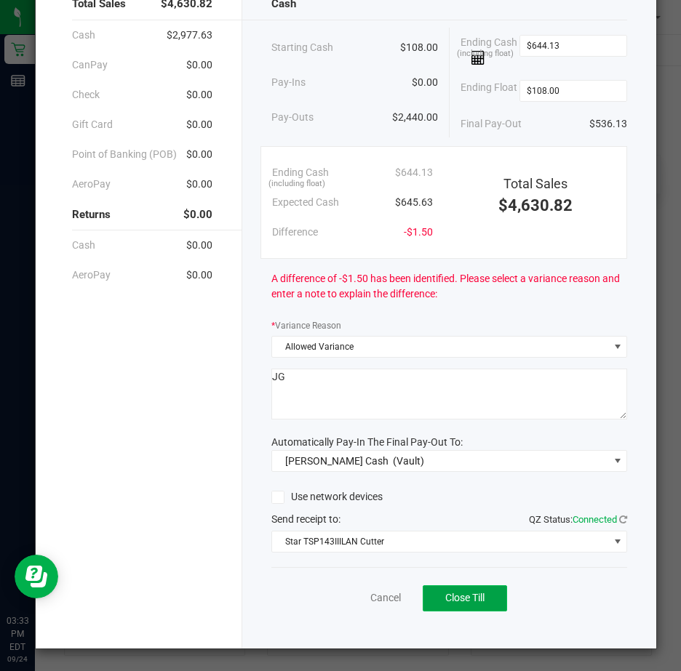
click at [461, 600] on span "Close Till" at bounding box center [464, 598] width 39 height 12
click at [348, 598] on link "Dismiss" at bounding box center [352, 598] width 35 height 15
